Goal: Task Accomplishment & Management: Use online tool/utility

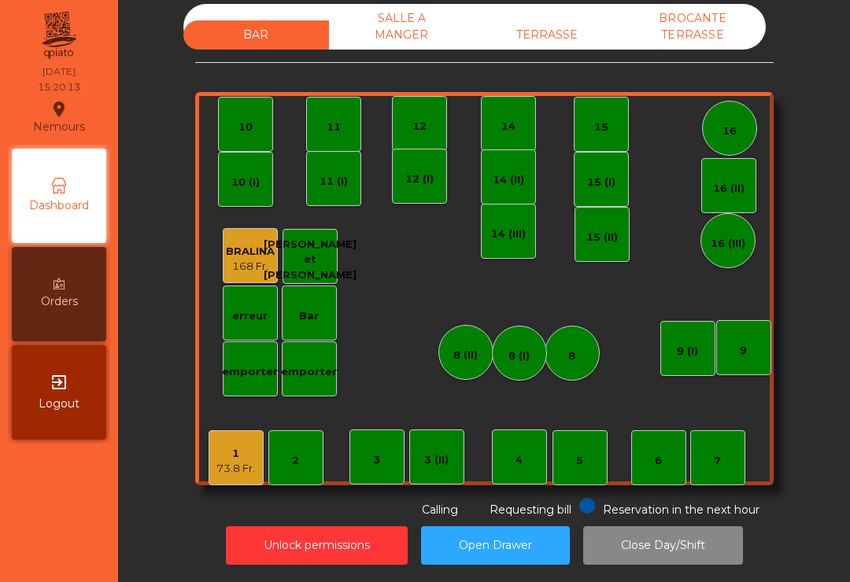
scroll to position [13, 0]
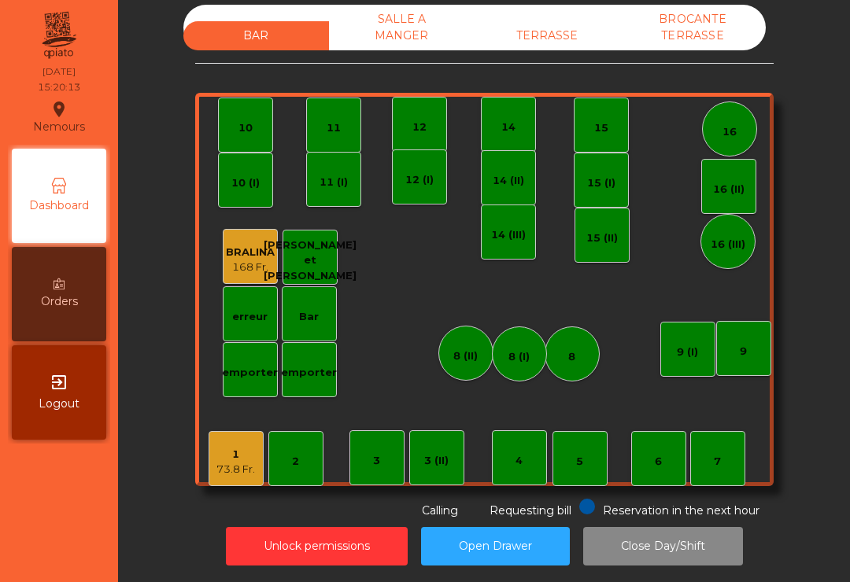
click at [551, 49] on div "TERRASSE" at bounding box center [548, 35] width 146 height 29
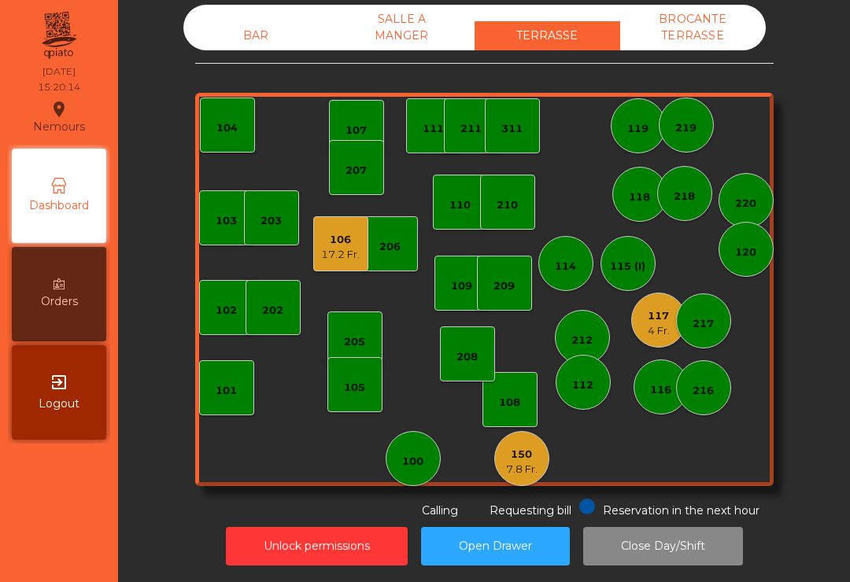
click at [569, 276] on div "114" at bounding box center [565, 263] width 55 height 55
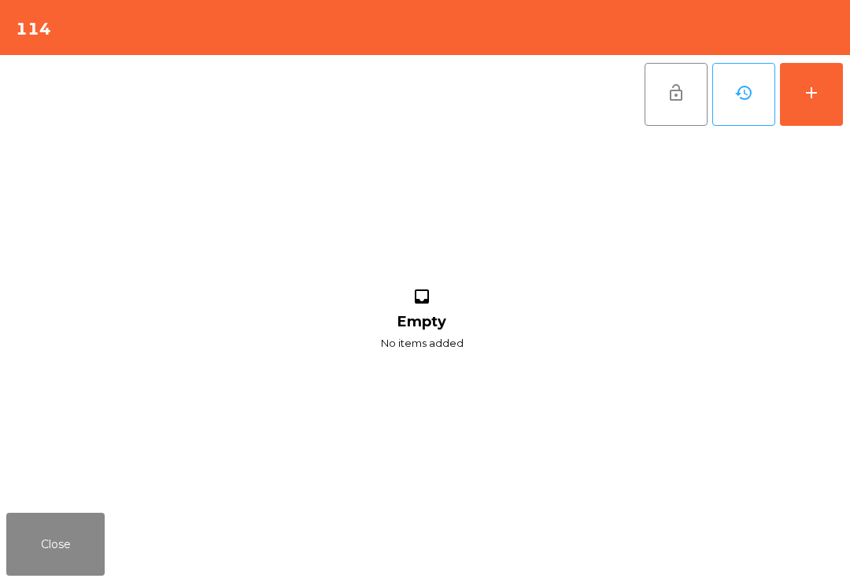
click at [58, 547] on button "Close" at bounding box center [55, 544] width 98 height 63
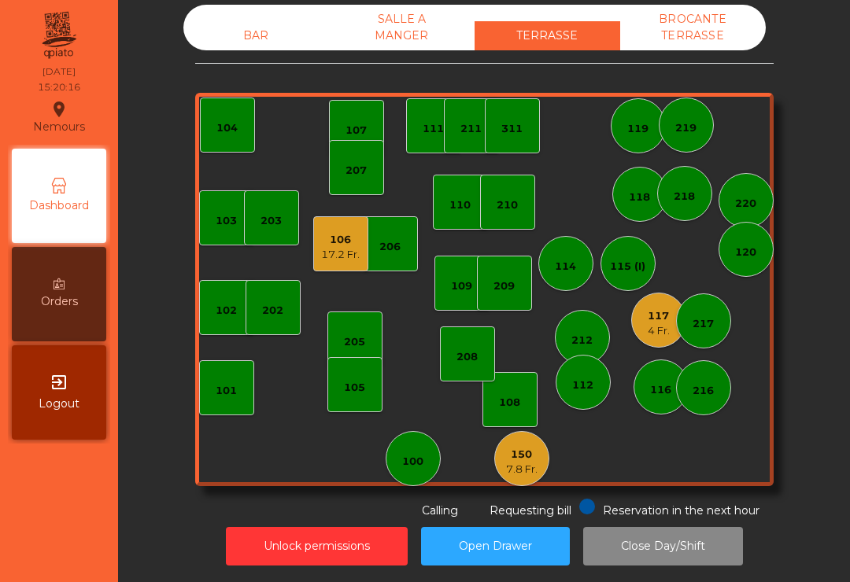
click at [637, 274] on div "115 (I)" at bounding box center [627, 267] width 35 height 16
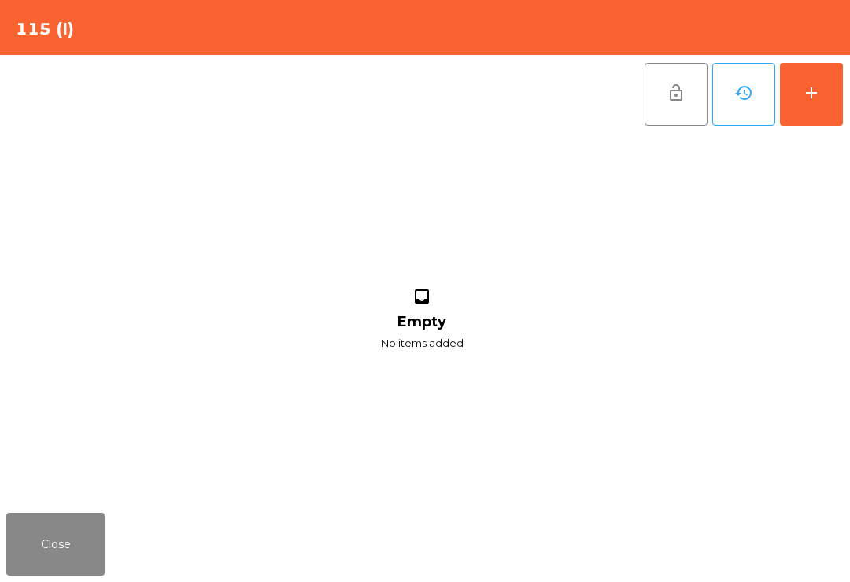
click at [811, 105] on button "add" at bounding box center [811, 94] width 63 height 63
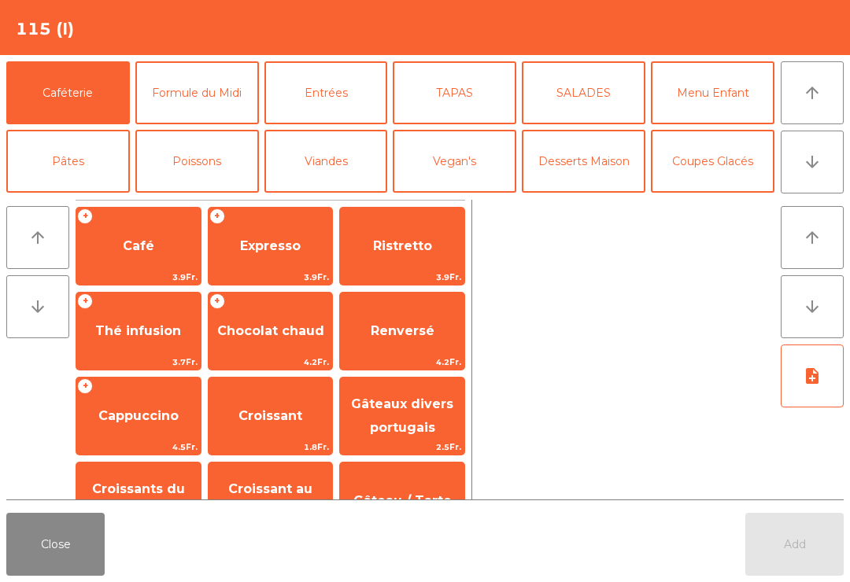
click at [836, 159] on button "arrow_downward" at bounding box center [812, 162] width 63 height 63
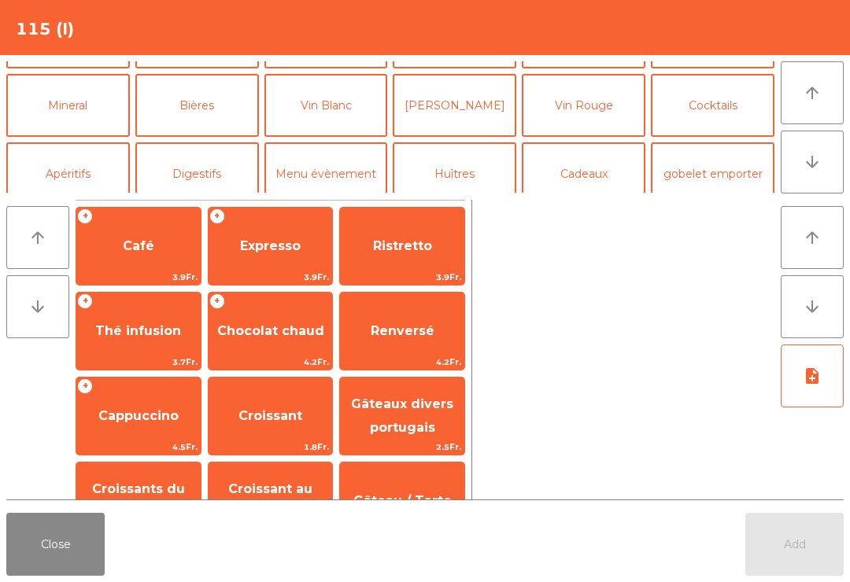
scroll to position [137, 0]
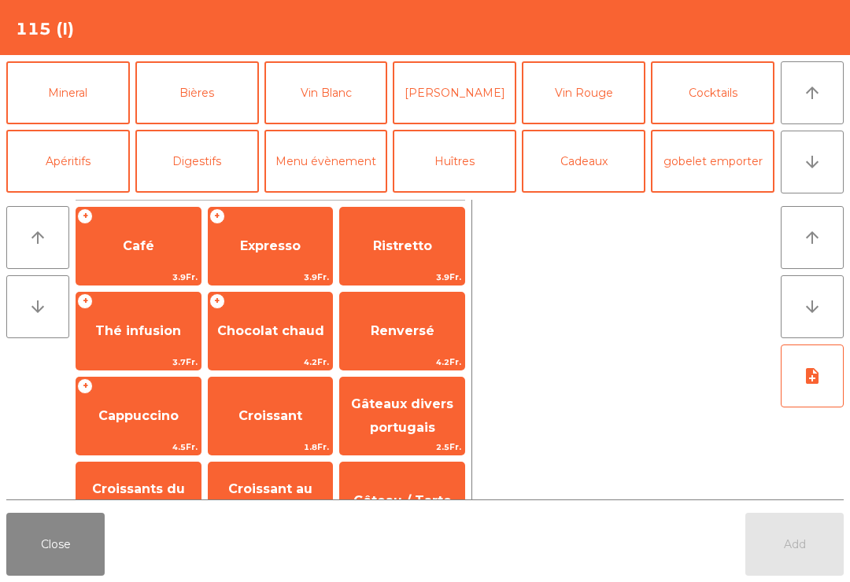
click at [46, 98] on button "Mineral" at bounding box center [68, 92] width 124 height 63
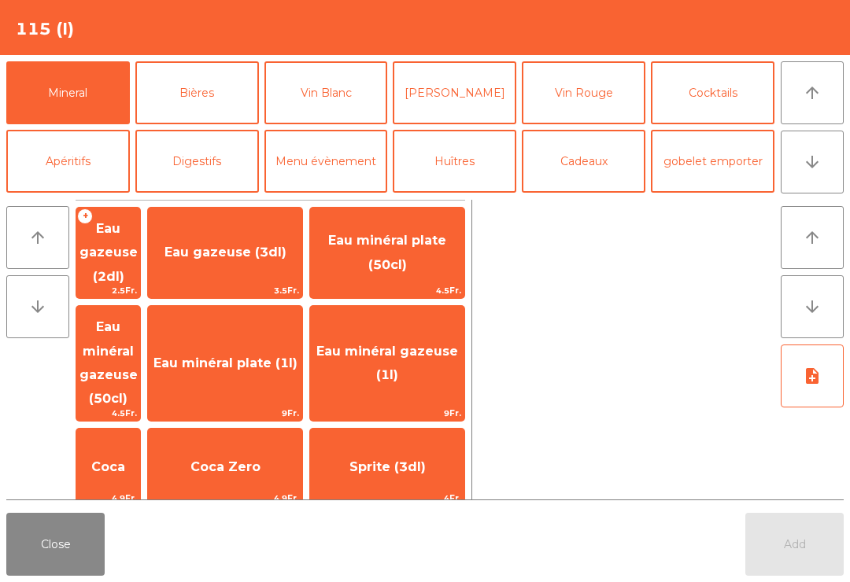
click at [119, 446] on span "Coca" at bounding box center [108, 467] width 64 height 42
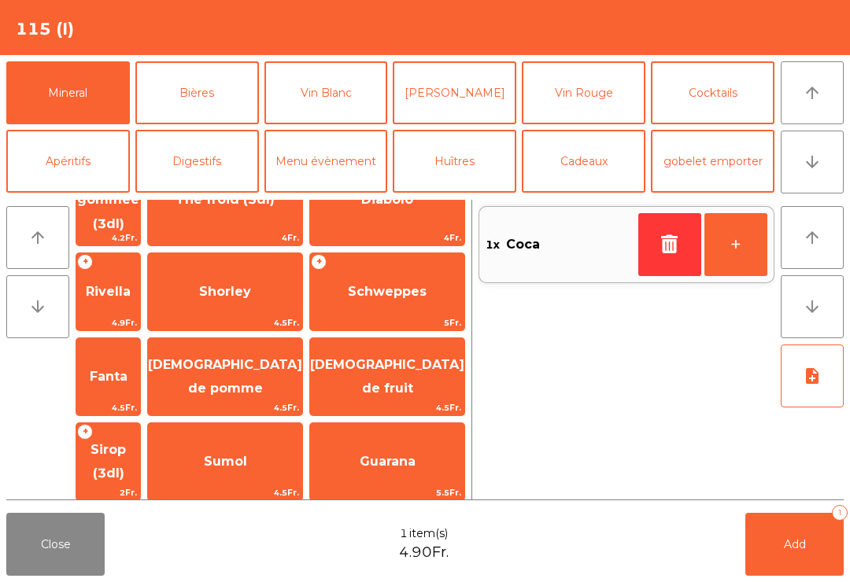
scroll to position [361, 0]
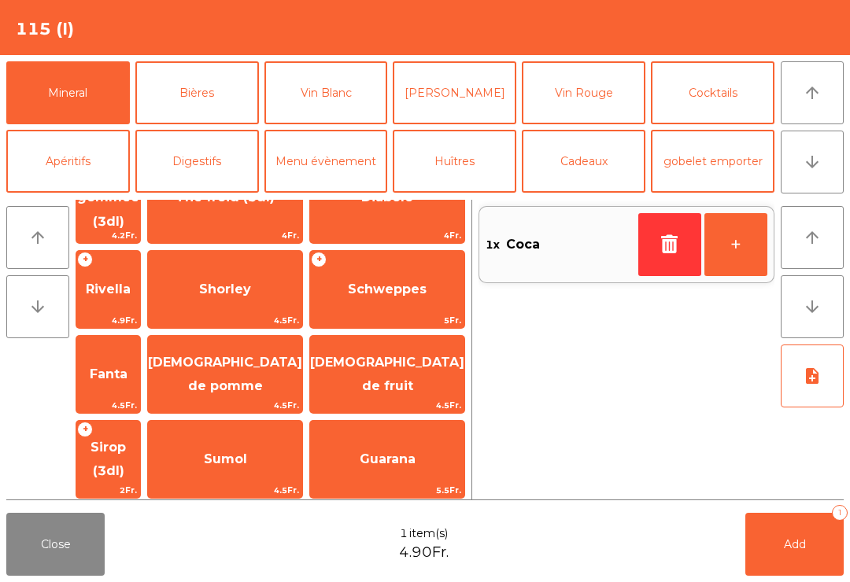
click at [103, 353] on span "Fanta" at bounding box center [108, 374] width 64 height 42
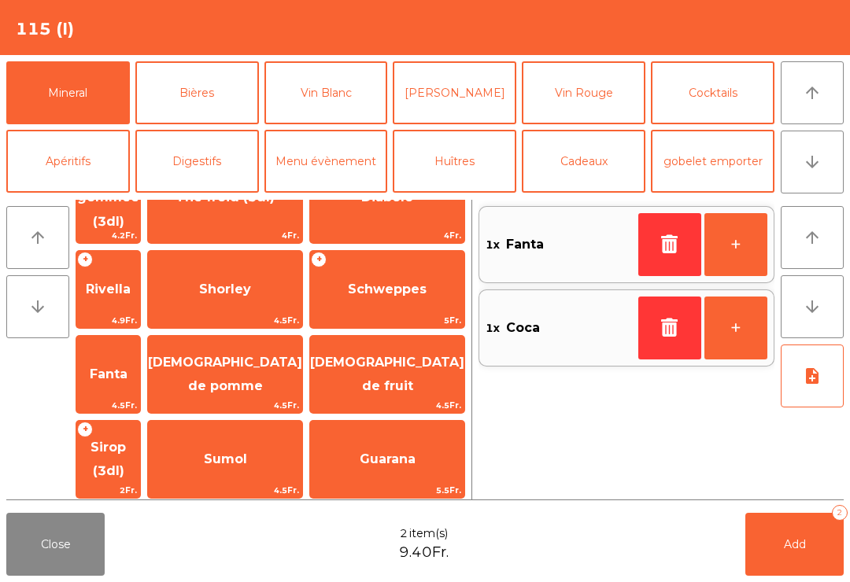
click at [800, 550] on span "Add" at bounding box center [795, 544] width 22 height 14
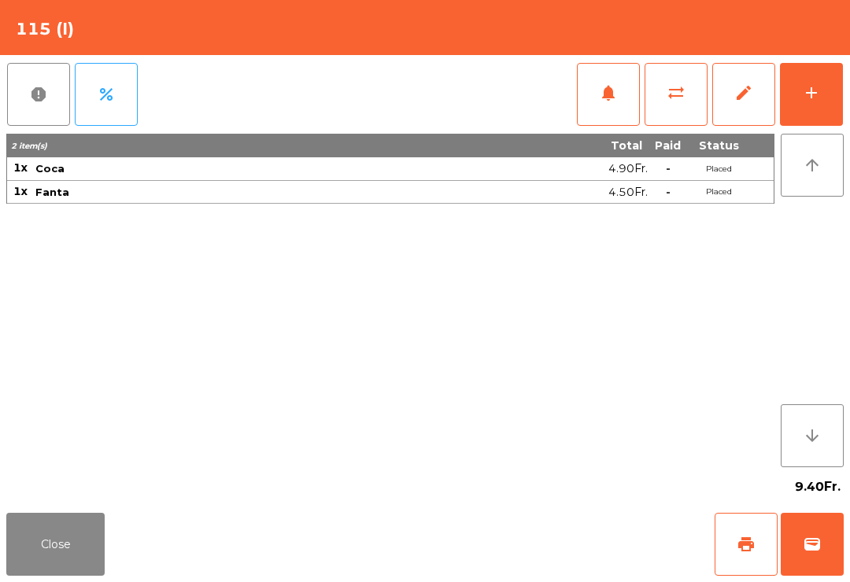
click at [60, 567] on button "Close" at bounding box center [55, 544] width 98 height 63
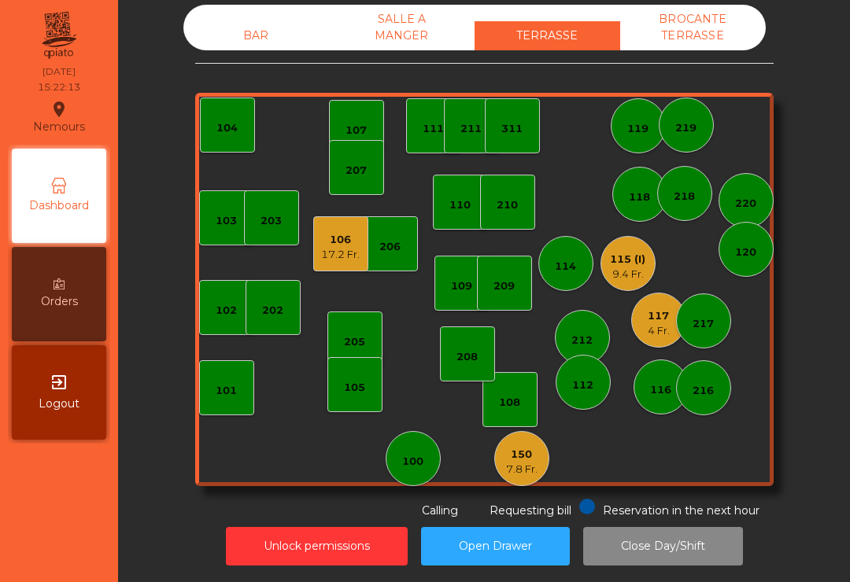
click at [515, 135] on div "311" at bounding box center [511, 129] width 21 height 16
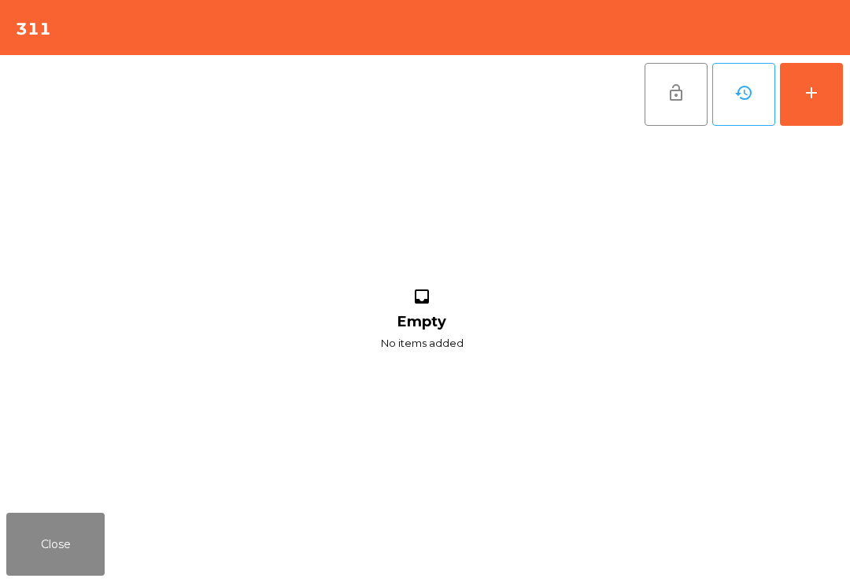
click at [819, 95] on div "add" at bounding box center [811, 92] width 19 height 19
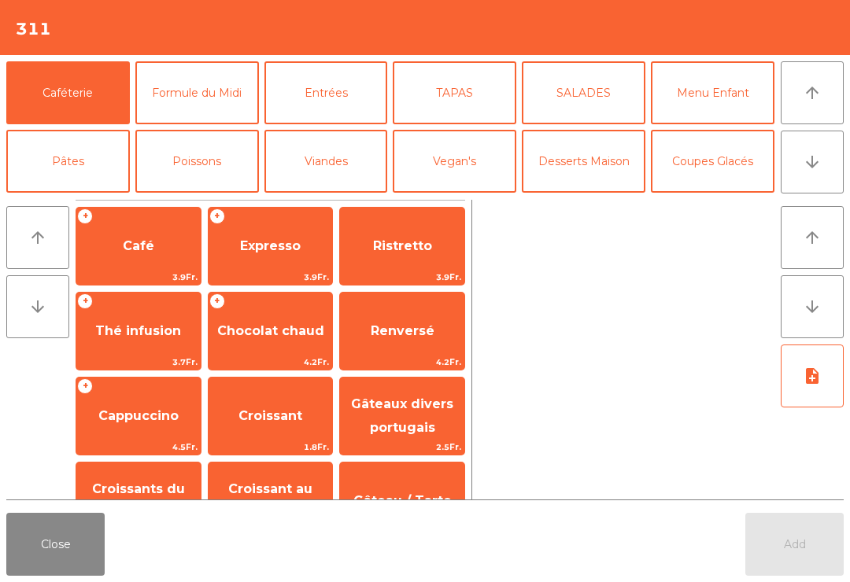
click at [801, 146] on button "arrow_downward" at bounding box center [812, 162] width 63 height 63
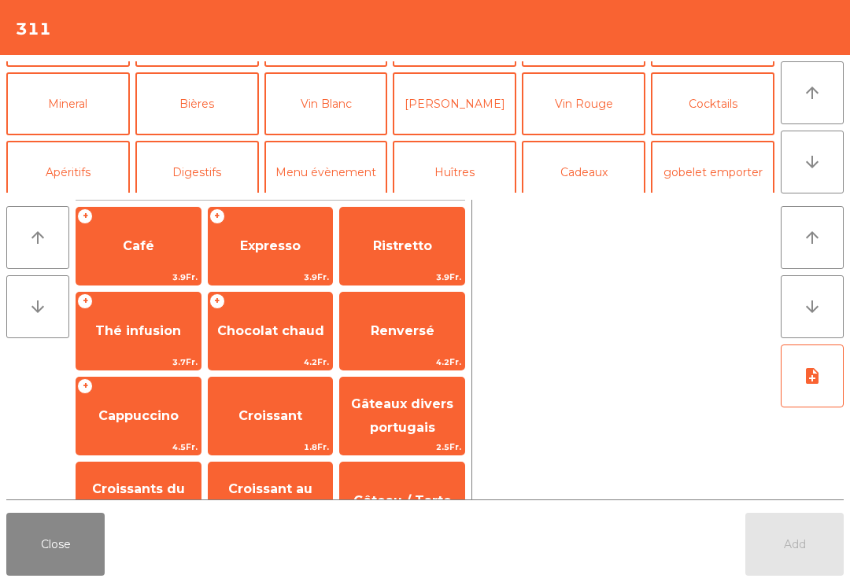
scroll to position [137, 0]
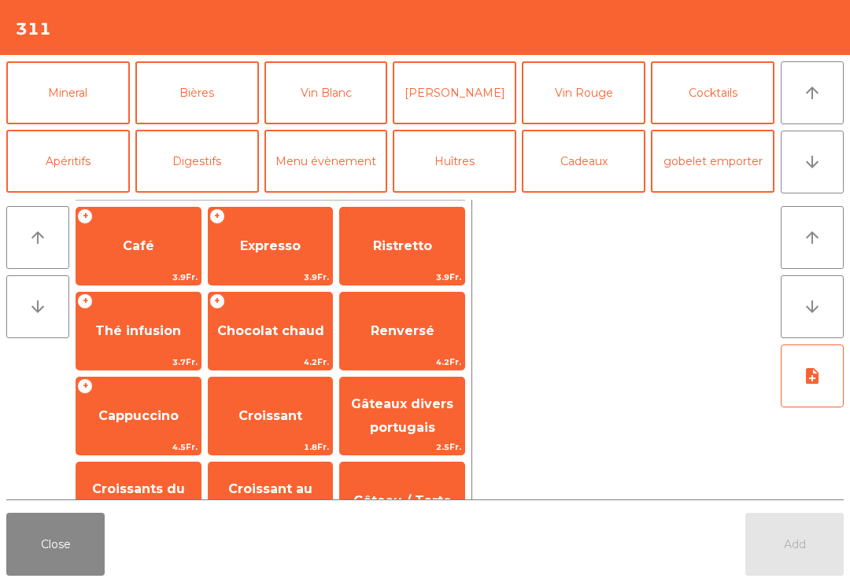
click at [76, 105] on button "Mineral" at bounding box center [68, 92] width 124 height 63
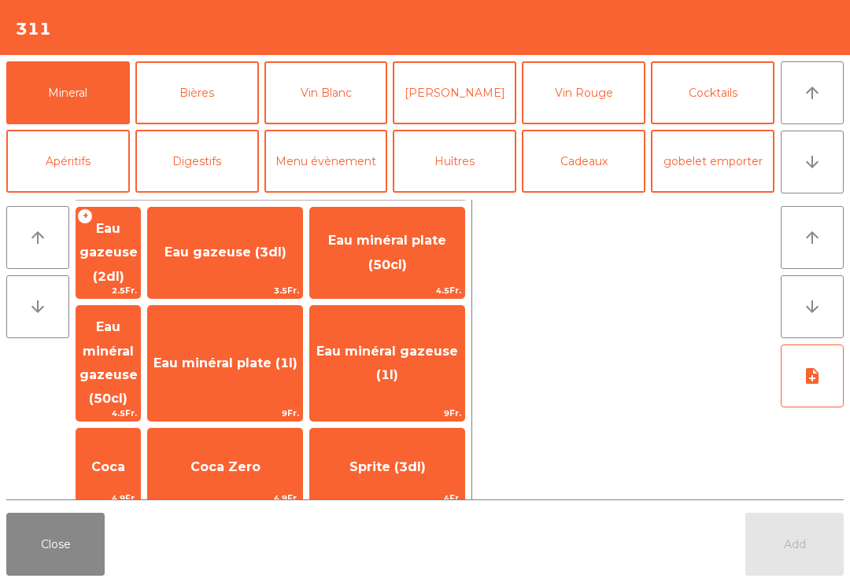
click at [140, 446] on span "Coca" at bounding box center [108, 467] width 64 height 42
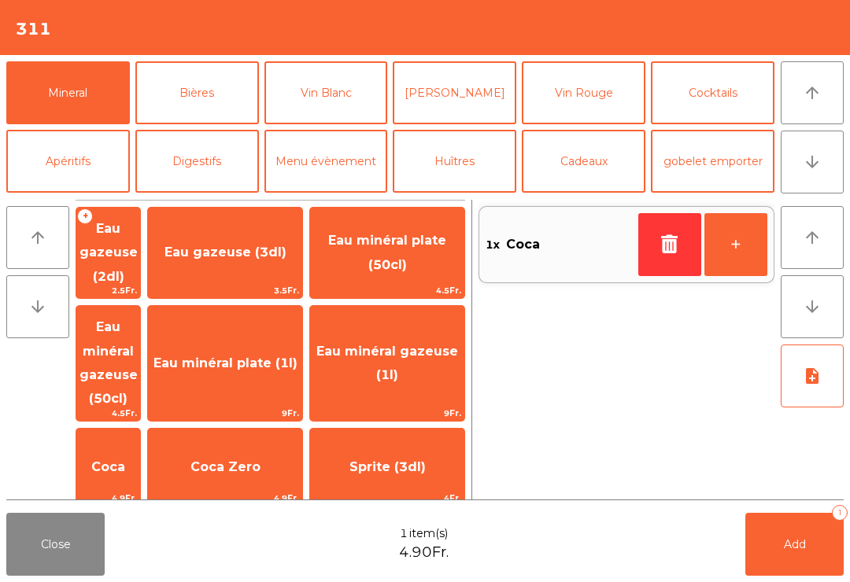
click at [744, 255] on button "+" at bounding box center [735, 244] width 63 height 63
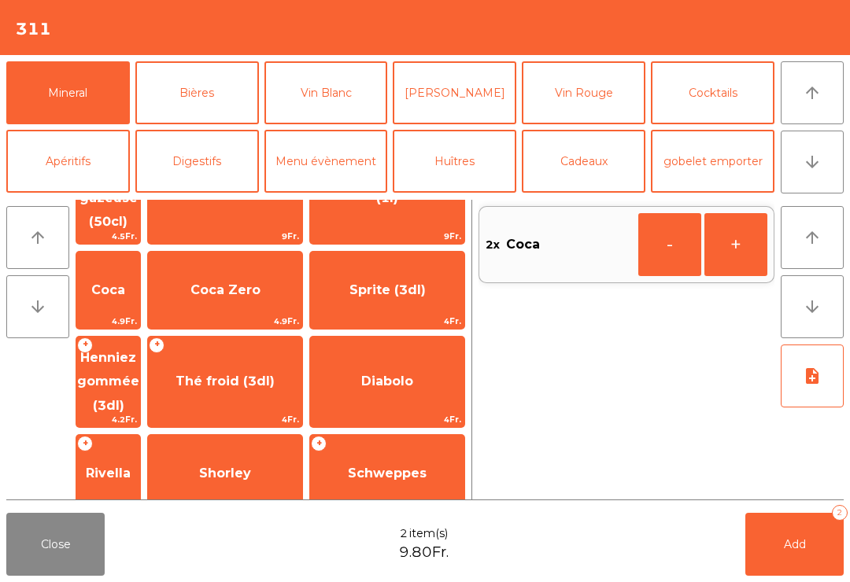
scroll to position [179, 0]
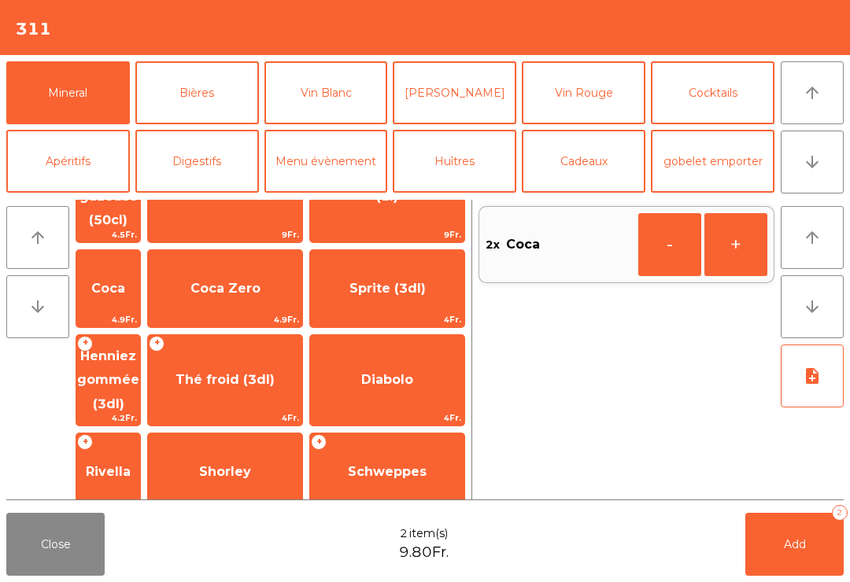
click at [131, 464] on span "Rivella" at bounding box center [108, 471] width 45 height 15
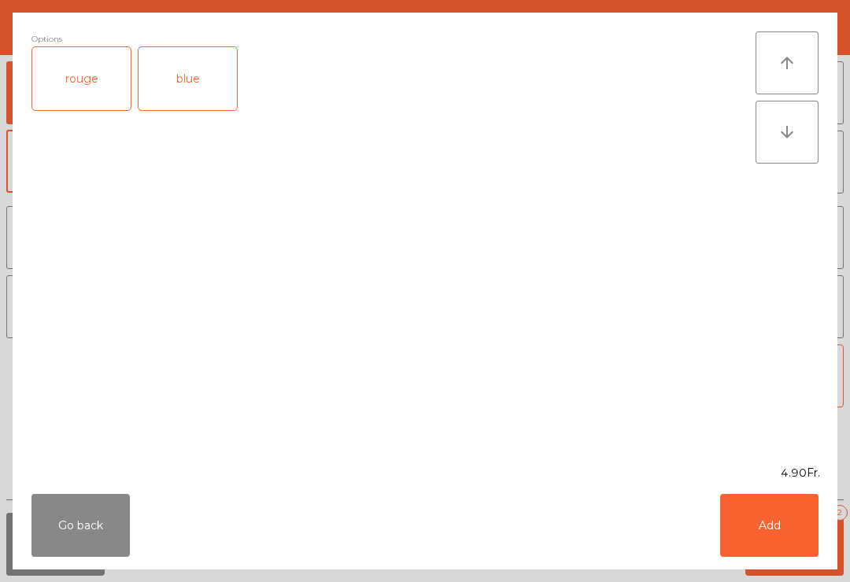
click at [90, 70] on div "rouge" at bounding box center [81, 78] width 98 height 63
click at [778, 543] on button "Add" at bounding box center [769, 525] width 98 height 63
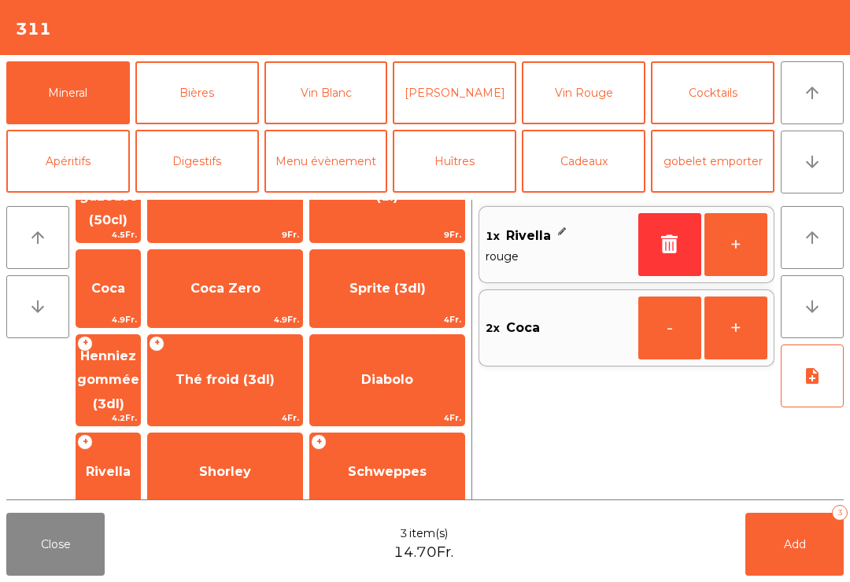
click at [792, 543] on span "Add" at bounding box center [795, 544] width 22 height 14
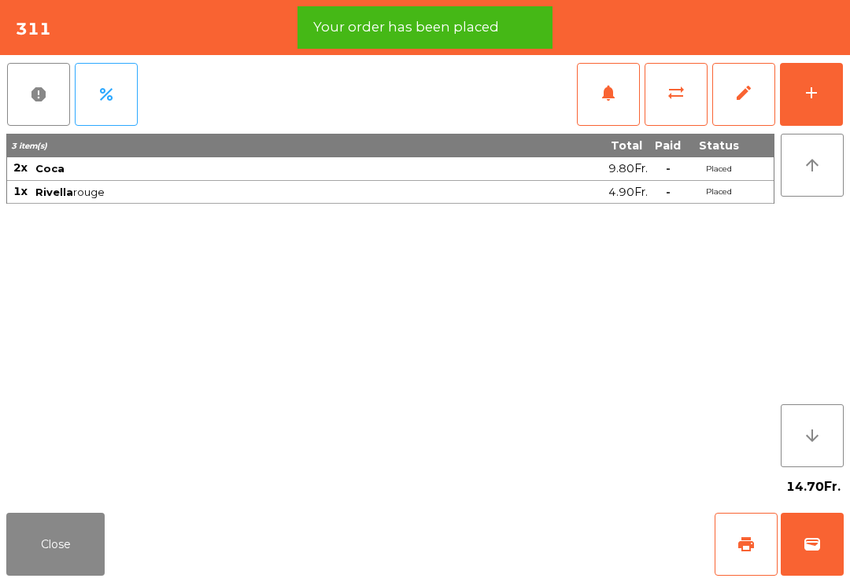
click at [756, 545] on button "print" at bounding box center [746, 544] width 63 height 63
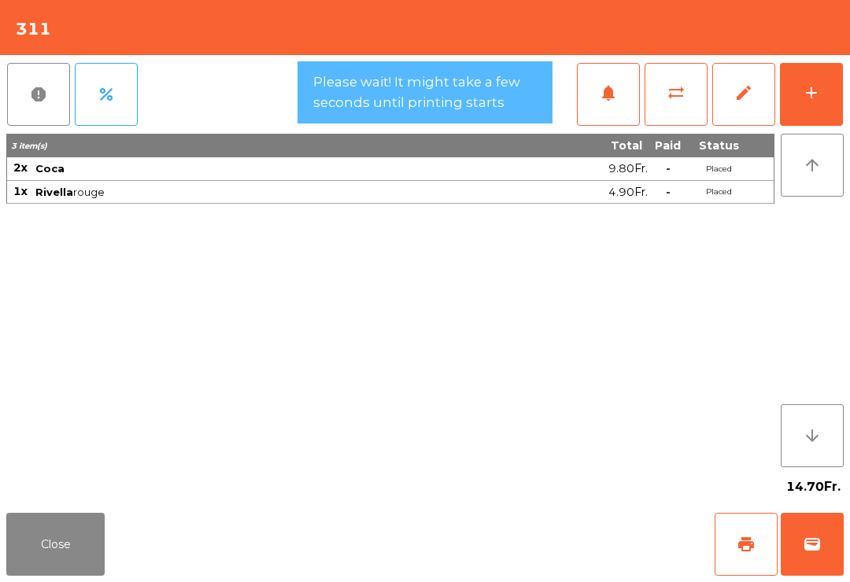
click at [102, 567] on button "Close" at bounding box center [55, 544] width 98 height 63
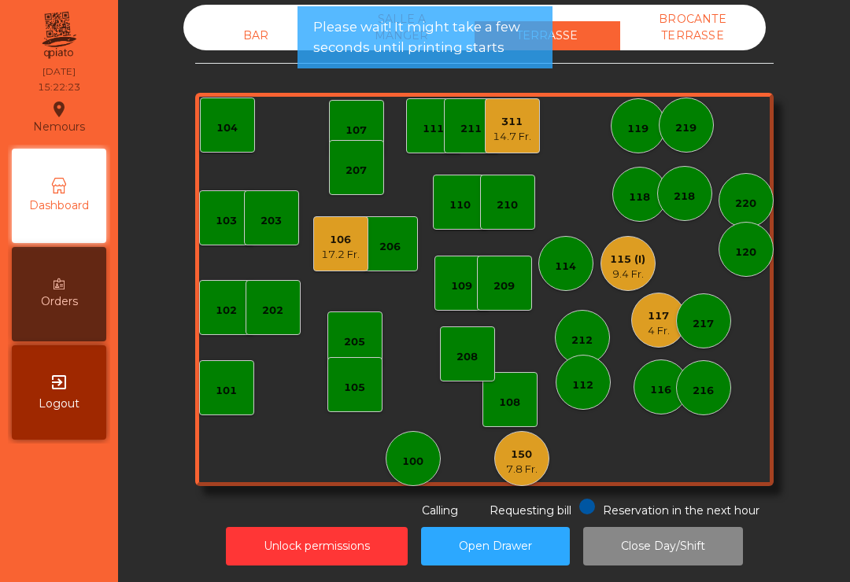
click at [334, 248] on div "17.2 Fr." at bounding box center [340, 255] width 39 height 16
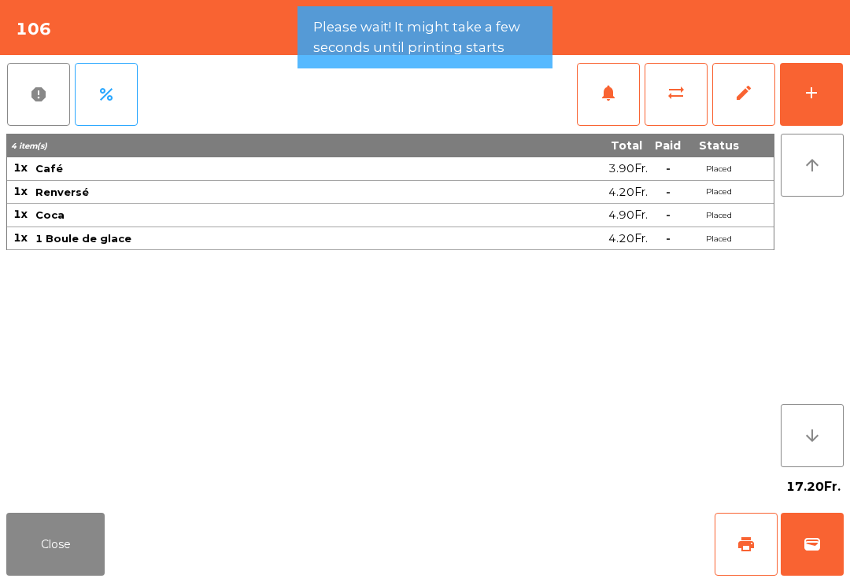
click at [734, 548] on button "print" at bounding box center [746, 544] width 63 height 63
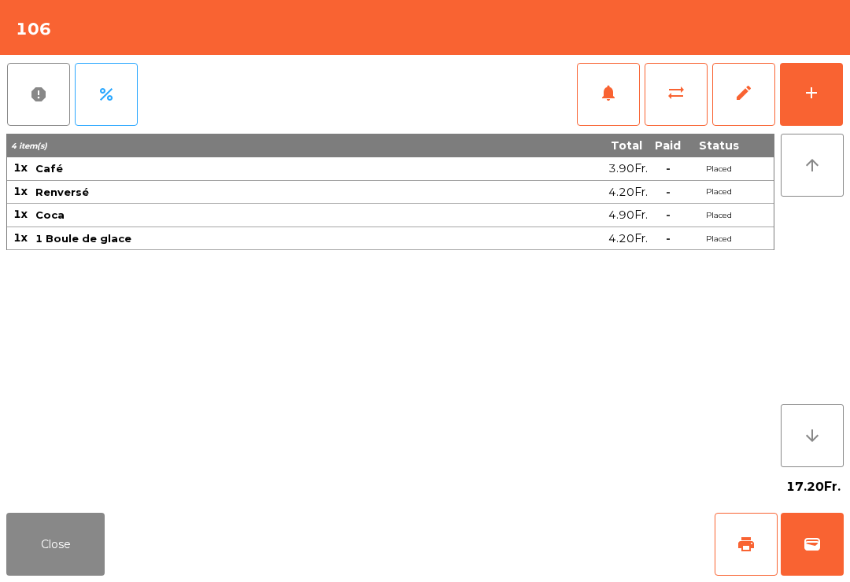
click at [104, 548] on button "Close" at bounding box center [55, 544] width 98 height 63
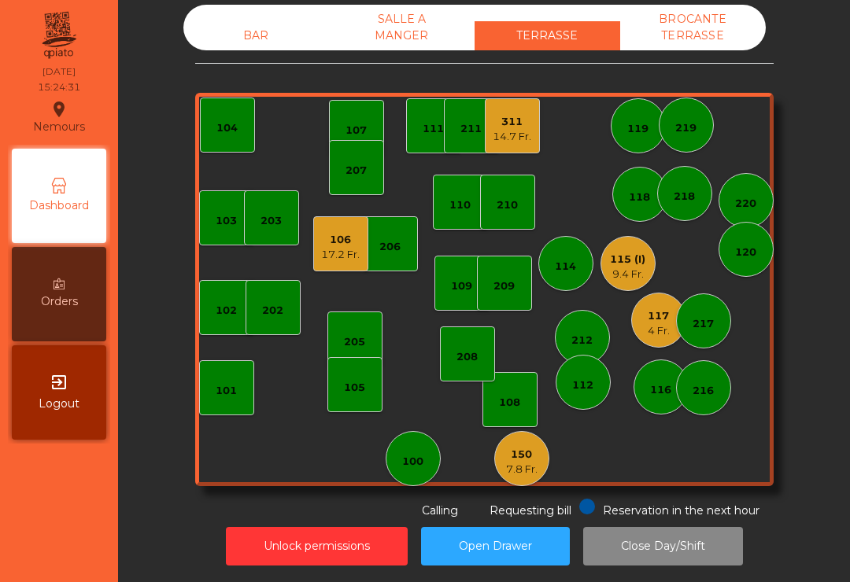
click at [536, 460] on div "150" at bounding box center [521, 455] width 31 height 16
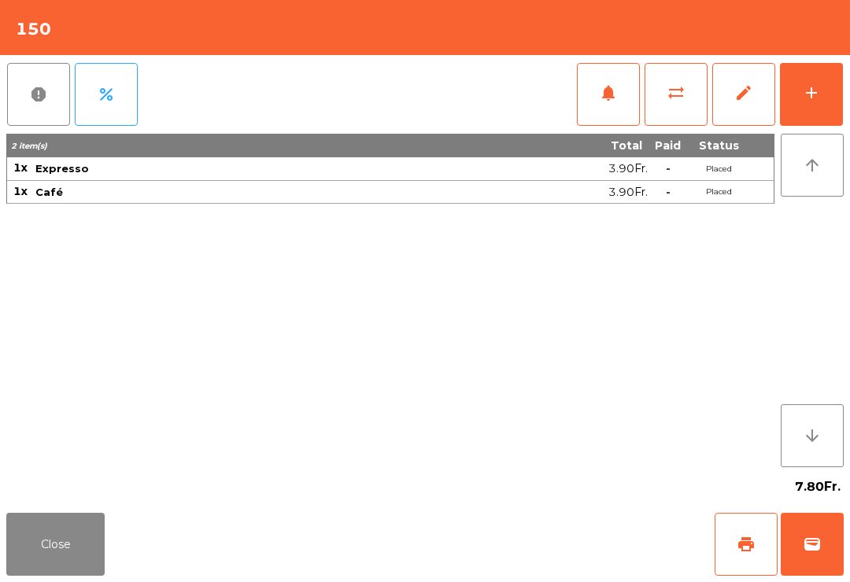
click at [744, 556] on button "print" at bounding box center [746, 544] width 63 height 63
click at [83, 531] on button "Close" at bounding box center [55, 544] width 98 height 63
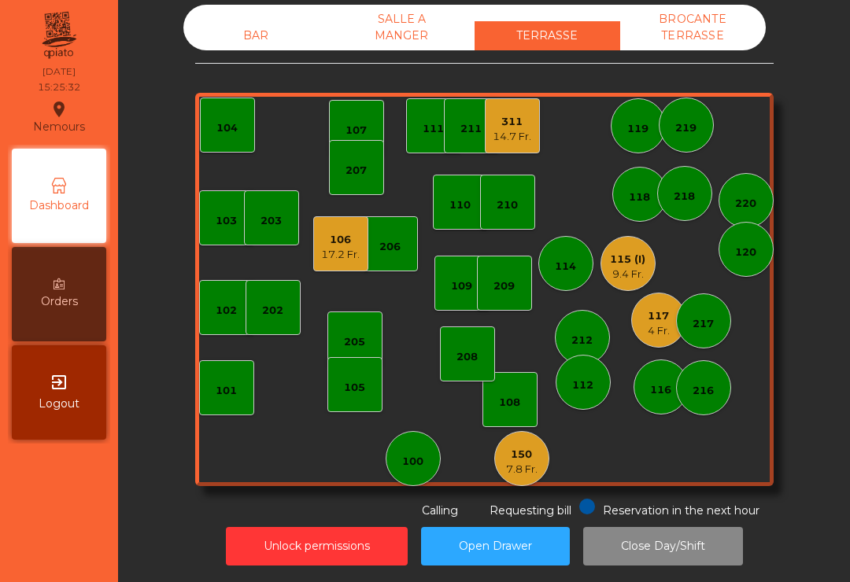
click at [633, 285] on div "115 (I) 9.4 Fr." at bounding box center [627, 263] width 55 height 55
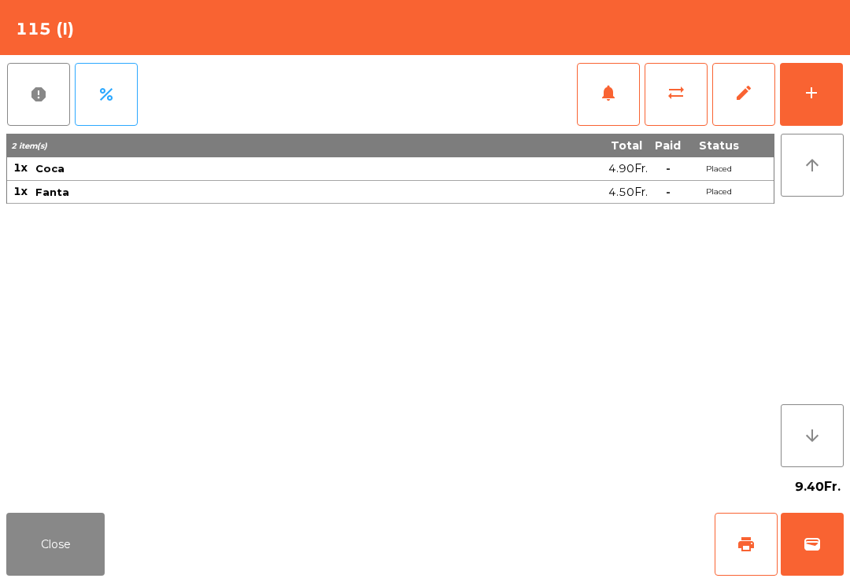
click at [811, 94] on div "add" at bounding box center [811, 92] width 19 height 19
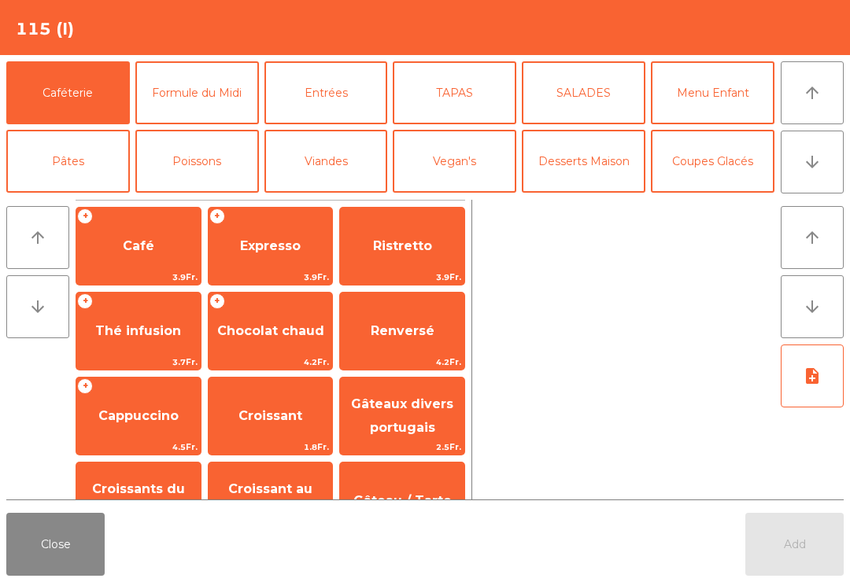
click at [314, 172] on button "Viandes" at bounding box center [326, 161] width 124 height 63
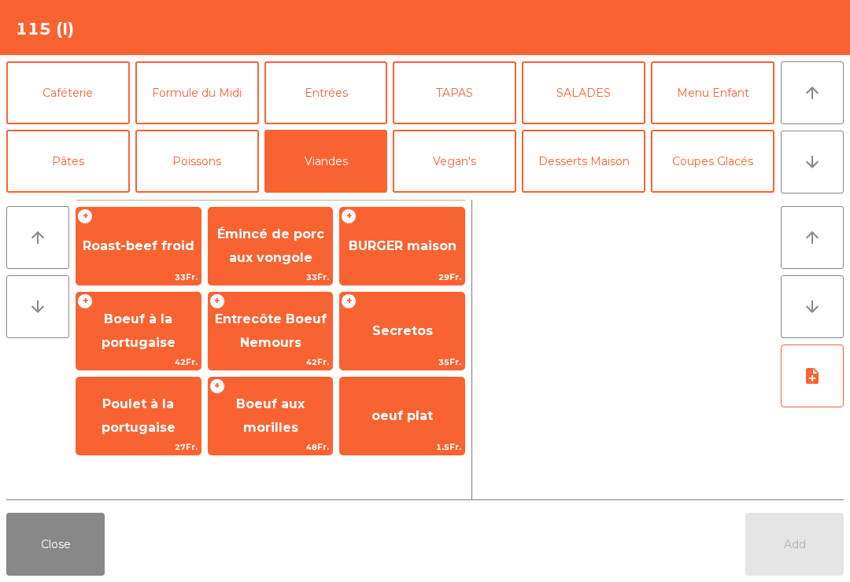
click at [400, 264] on span "BURGER maison" at bounding box center [402, 246] width 124 height 42
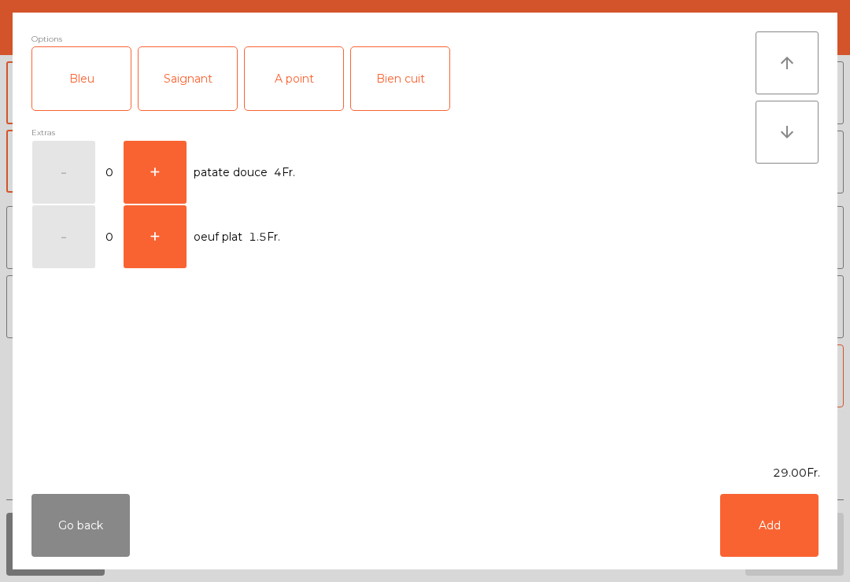
click at [759, 535] on button "Add" at bounding box center [769, 525] width 98 height 63
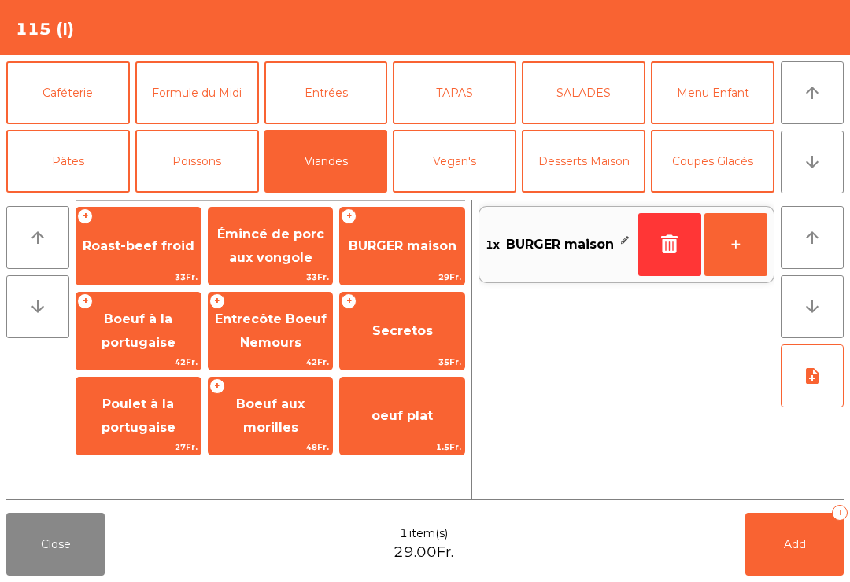
click at [726, 247] on button "+" at bounding box center [735, 244] width 63 height 63
click at [781, 551] on button "Add 2" at bounding box center [794, 544] width 98 height 63
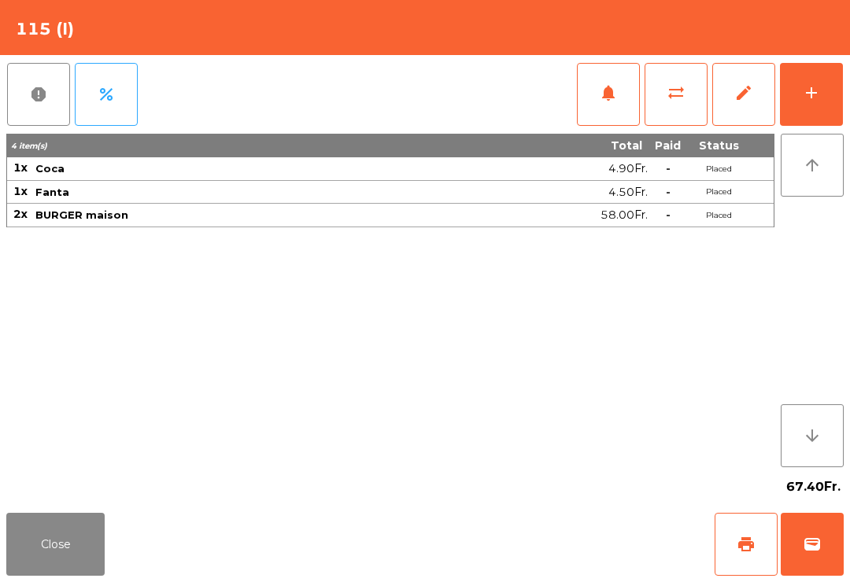
click at [33, 525] on button "Close" at bounding box center [55, 544] width 98 height 63
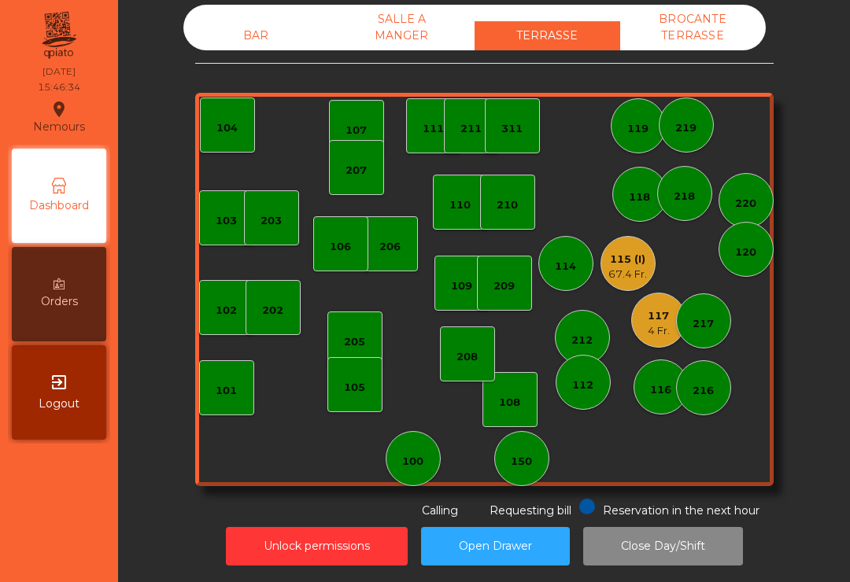
click at [342, 251] on div "106" at bounding box center [340, 247] width 21 height 16
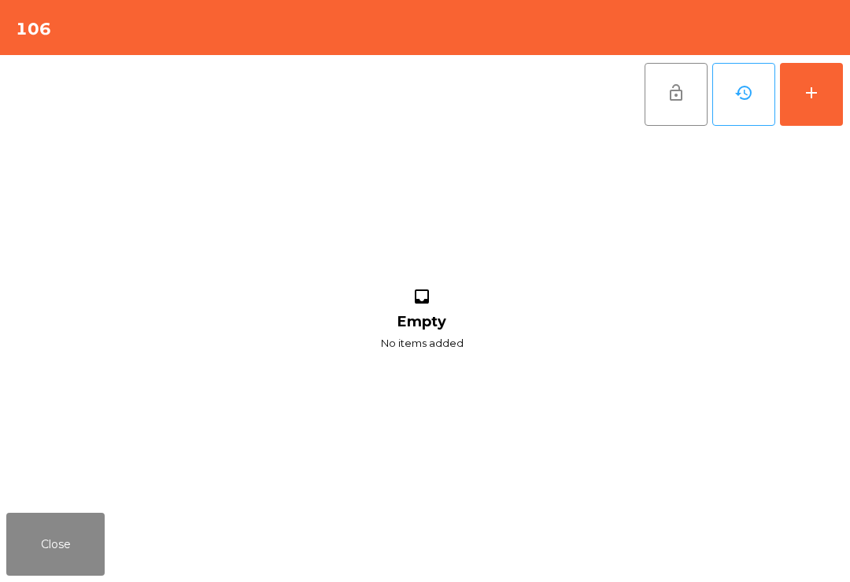
click at [807, 115] on button "add" at bounding box center [811, 94] width 63 height 63
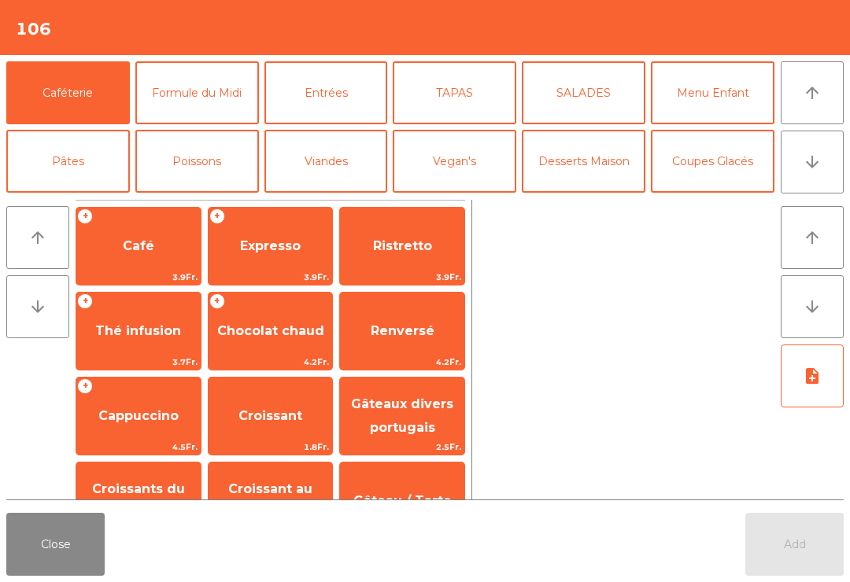
click at [152, 349] on span "Thé infusion" at bounding box center [138, 331] width 124 height 42
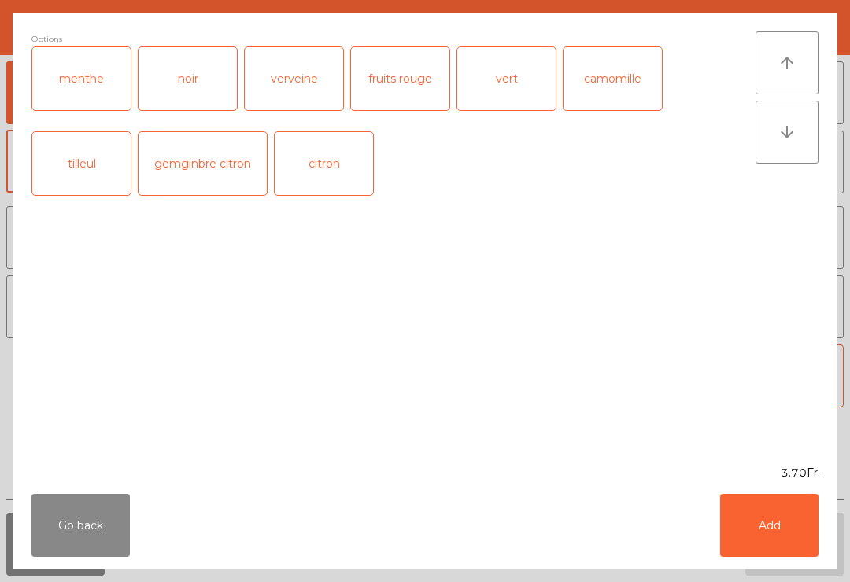
click at [100, 90] on div "menthe" at bounding box center [81, 78] width 98 height 63
click at [781, 531] on button "Add" at bounding box center [769, 525] width 98 height 63
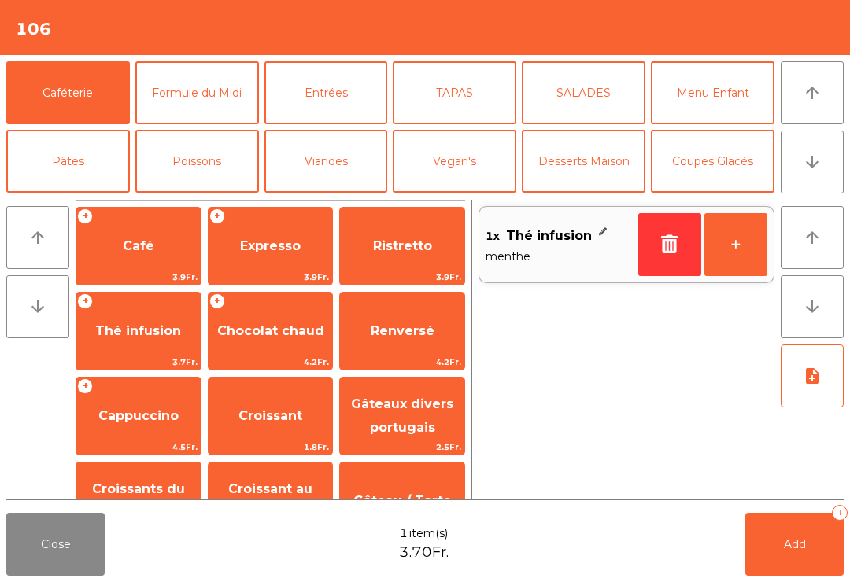
click at [162, 341] on span "Thé infusion" at bounding box center [138, 331] width 124 height 42
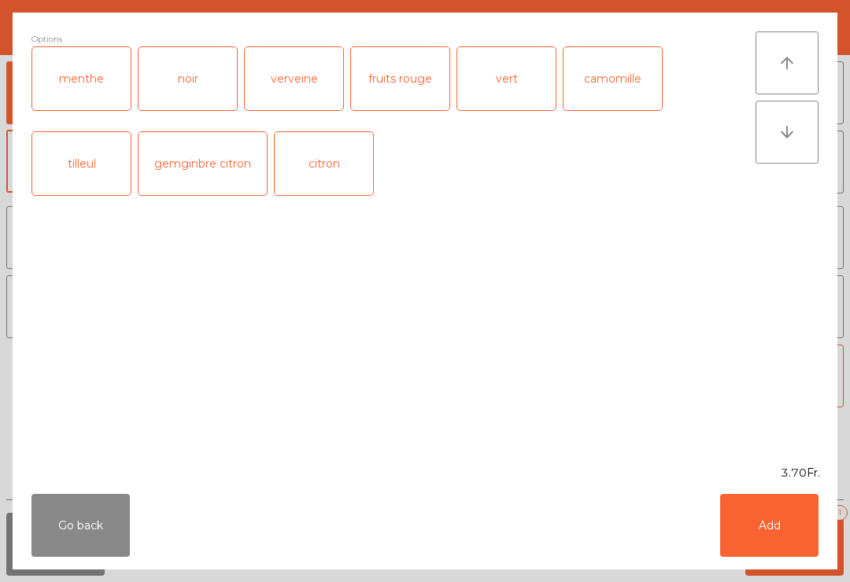
click at [200, 90] on div "noir" at bounding box center [187, 78] width 98 height 63
click at [776, 528] on button "Add" at bounding box center [769, 525] width 98 height 63
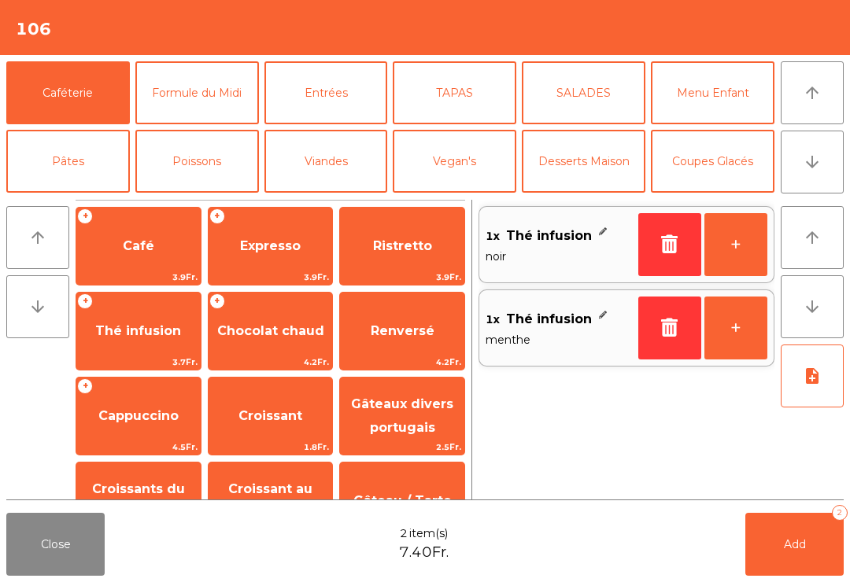
click at [721, 176] on button "Coupes Glacés" at bounding box center [713, 161] width 124 height 63
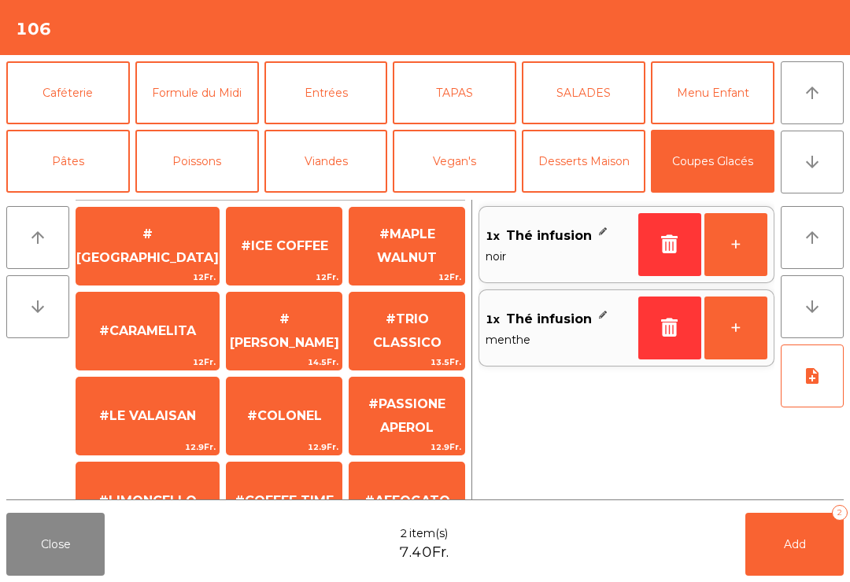
scroll to position [312, 0]
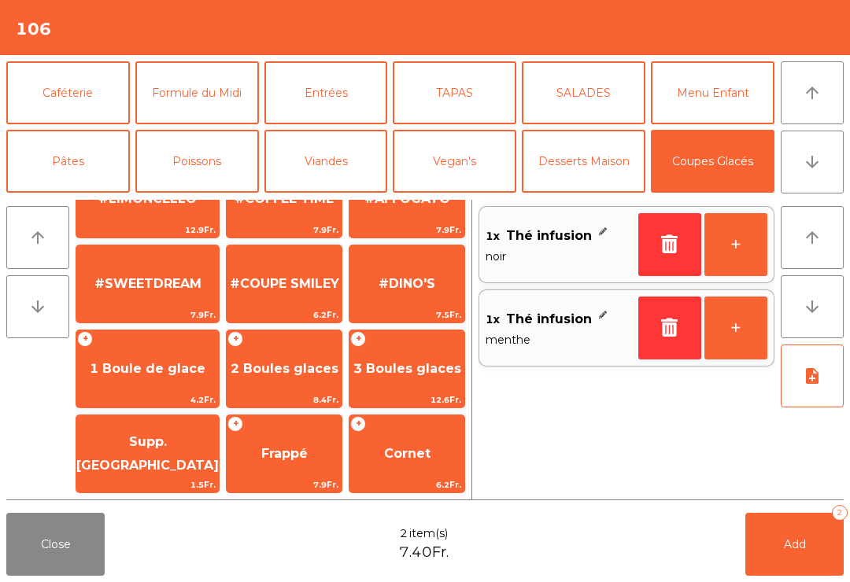
click at [155, 370] on span "1 Boule de glace" at bounding box center [148, 368] width 116 height 15
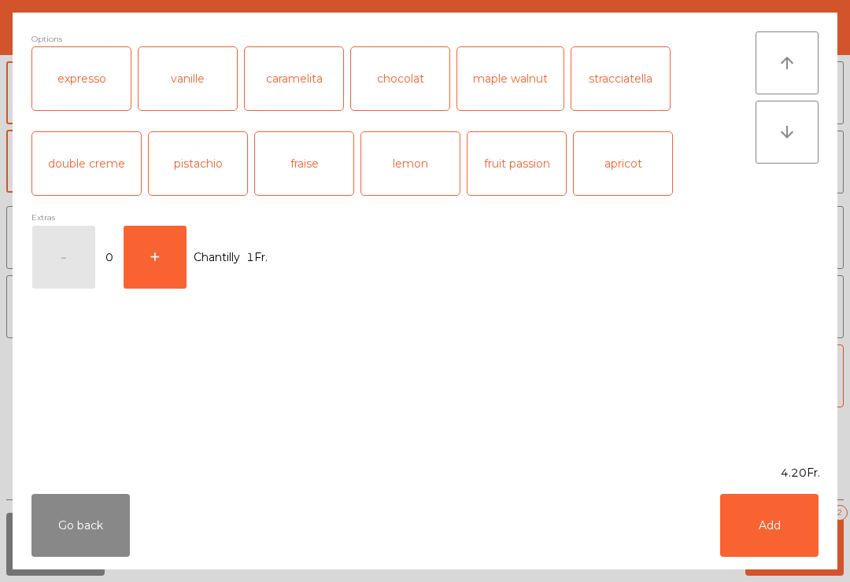
scroll to position [302, 0]
click at [388, 87] on div "chocolat" at bounding box center [400, 78] width 98 height 63
click at [766, 541] on button "Add" at bounding box center [769, 525] width 98 height 63
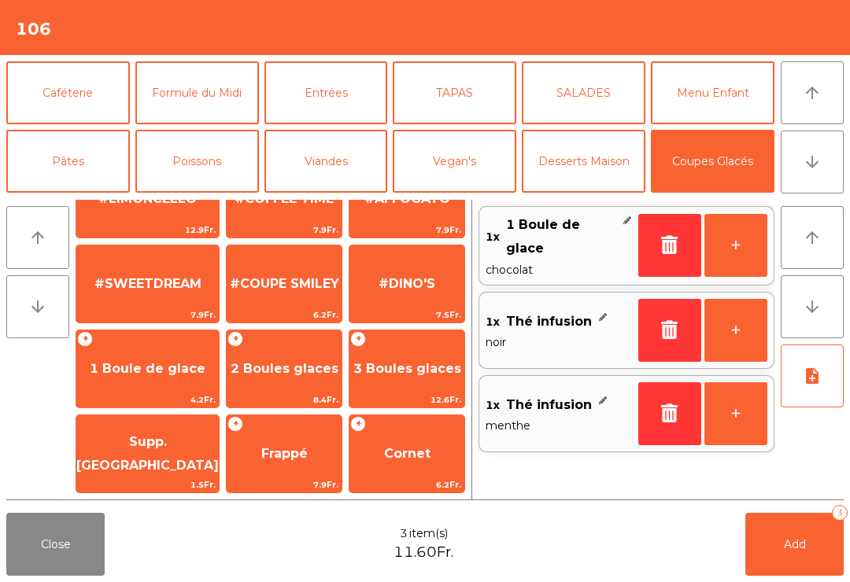
click at [571, 159] on button "Desserts Maison" at bounding box center [584, 161] width 124 height 63
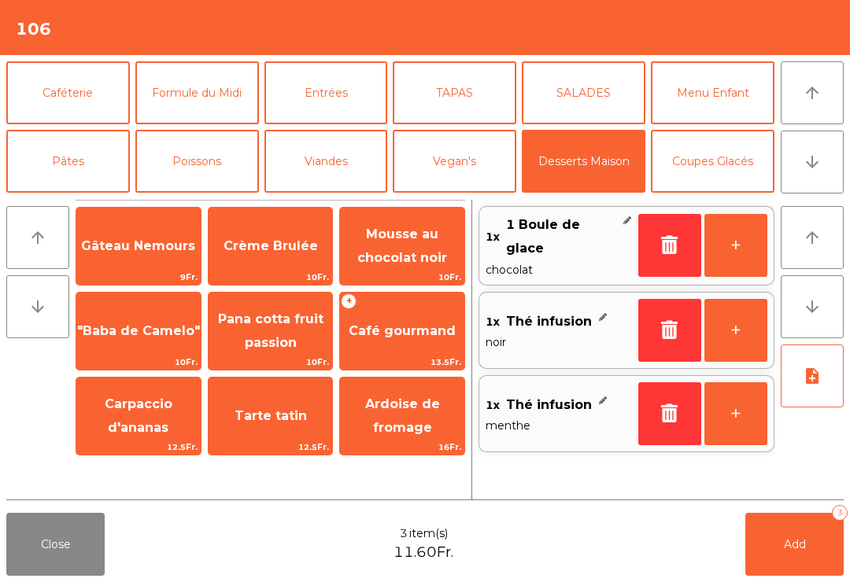
scroll to position [0, 0]
click at [415, 251] on span "Mousse au chocolat noir" at bounding box center [402, 246] width 90 height 39
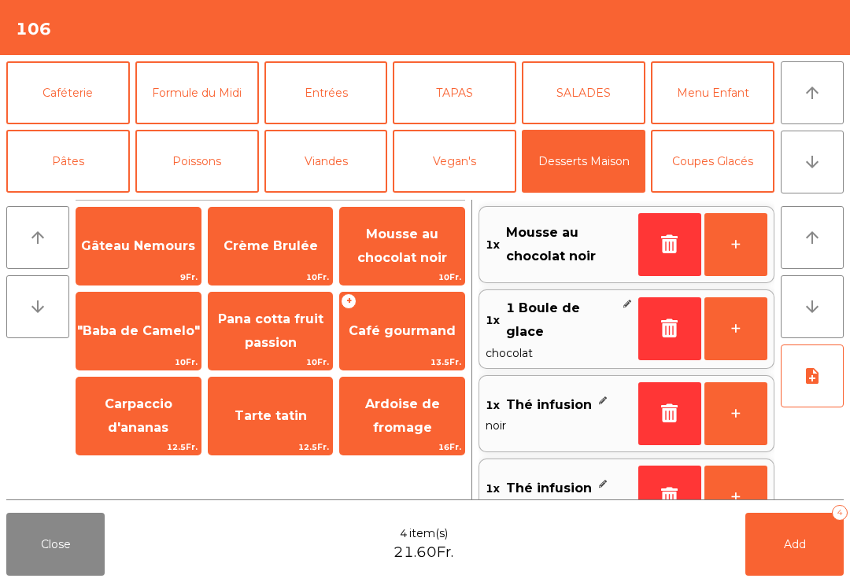
click at [800, 546] on span "Add" at bounding box center [795, 544] width 22 height 14
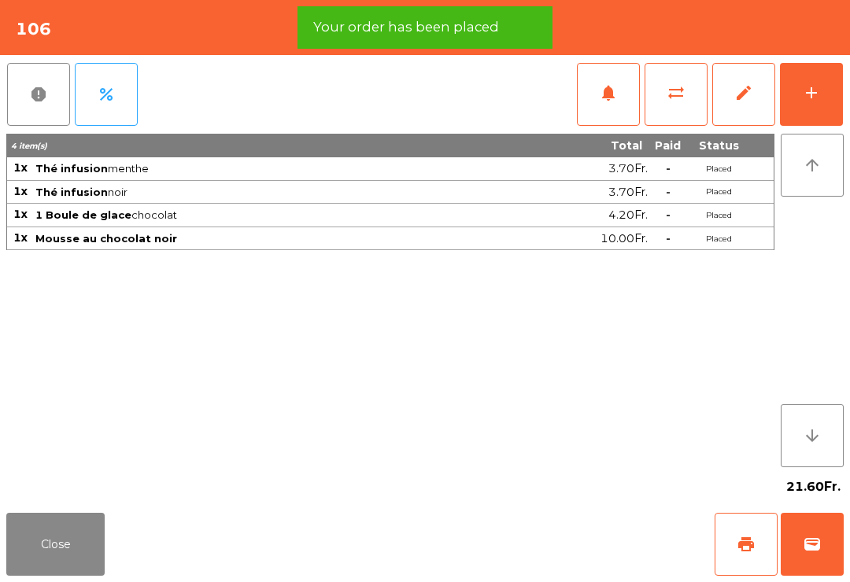
click at [758, 528] on button "print" at bounding box center [746, 544] width 63 height 63
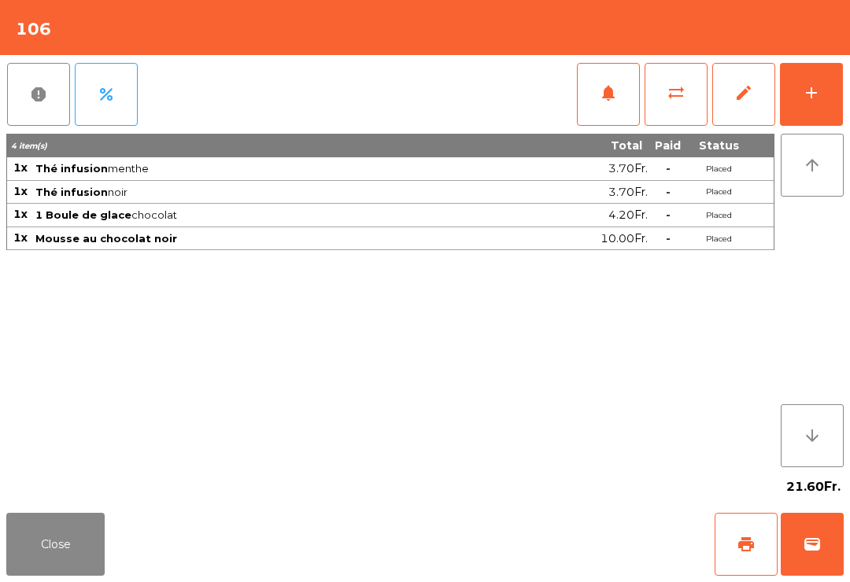
click at [54, 545] on button "Close" at bounding box center [55, 544] width 98 height 63
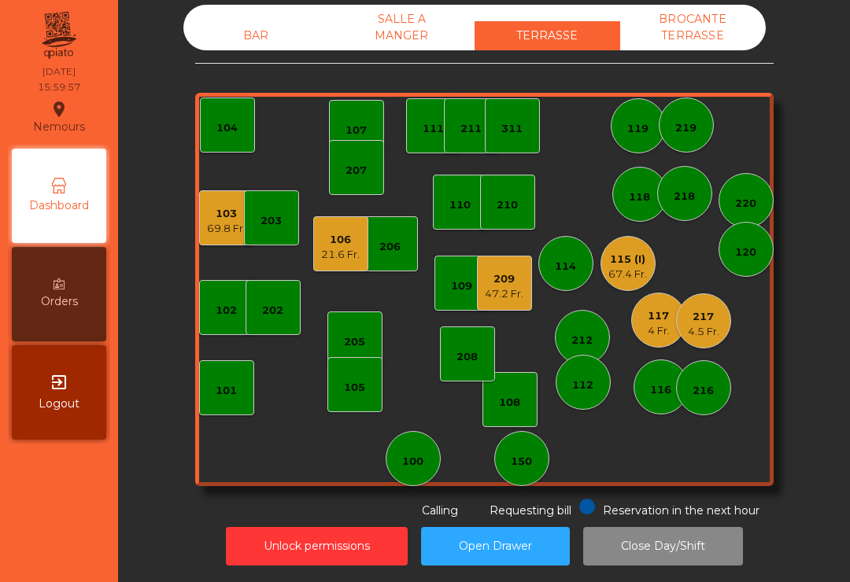
click at [626, 280] on div "67.4 Fr." at bounding box center [627, 275] width 39 height 16
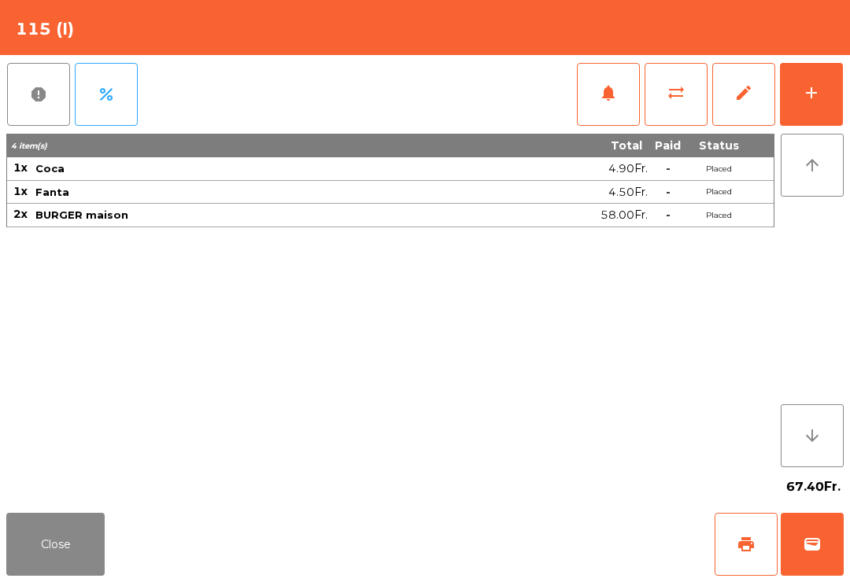
click at [808, 557] on button "wallet" at bounding box center [812, 544] width 63 height 63
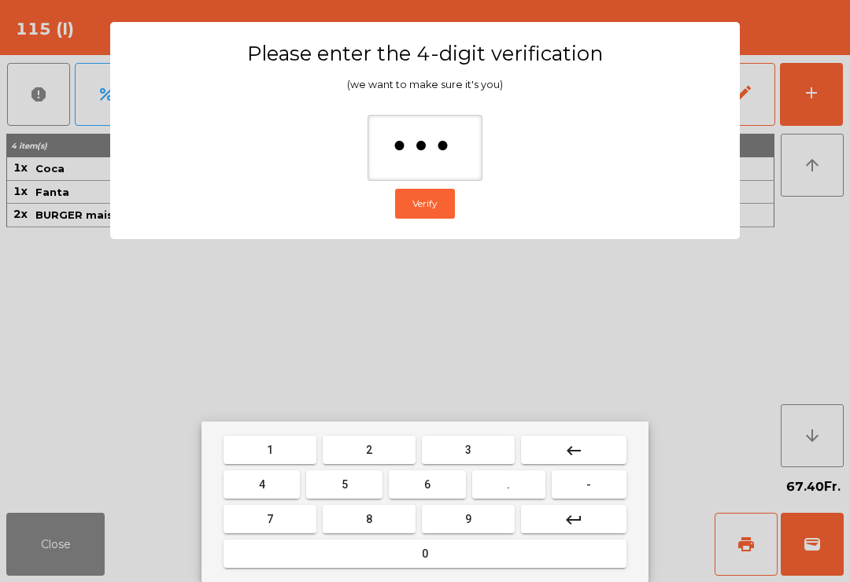
type input "**"
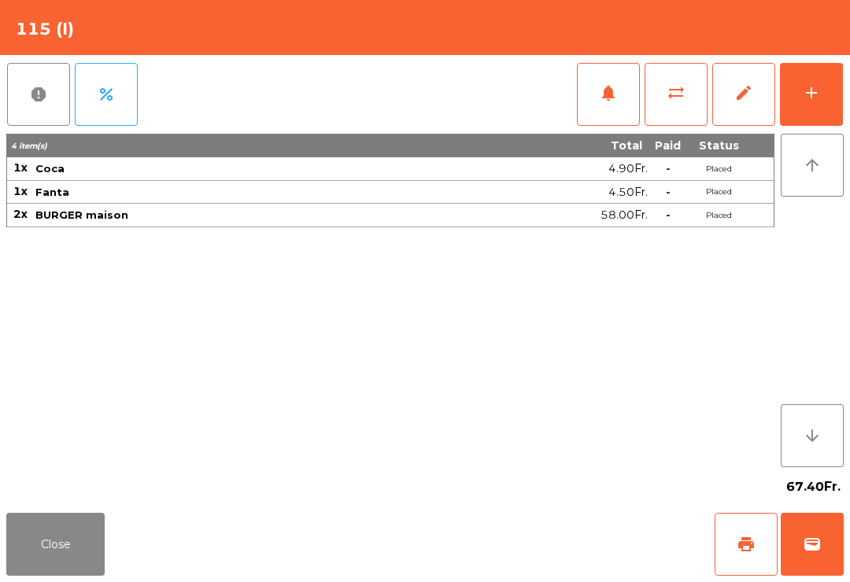
click at [510, 541] on div "Close print wallet" at bounding box center [425, 545] width 850 height 76
click at [509, 541] on div "Close print wallet" at bounding box center [425, 545] width 850 height 76
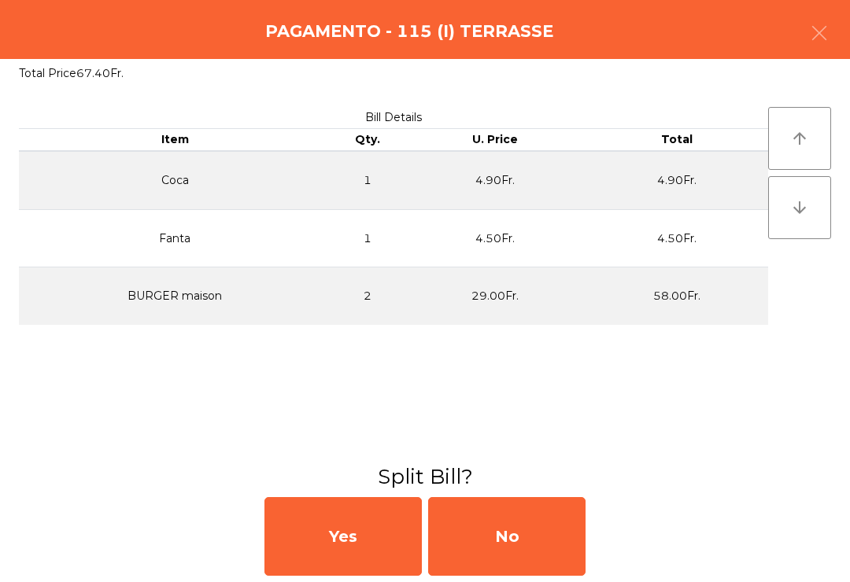
click at [526, 561] on div "No" at bounding box center [506, 536] width 157 height 79
click at [533, 546] on div "MB" at bounding box center [506, 536] width 157 height 79
click at [533, 544] on div "No" at bounding box center [506, 536] width 157 height 79
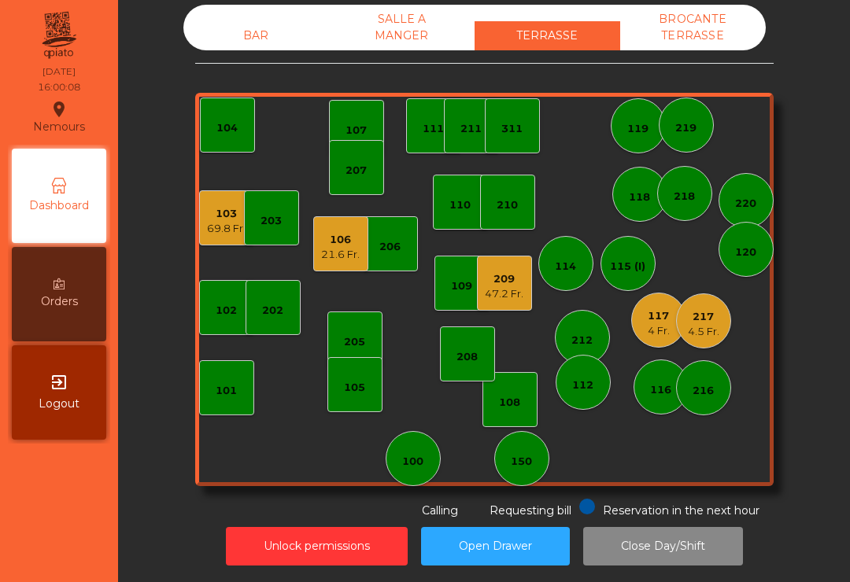
click at [641, 318] on div "117 4 Fr." at bounding box center [658, 320] width 55 height 55
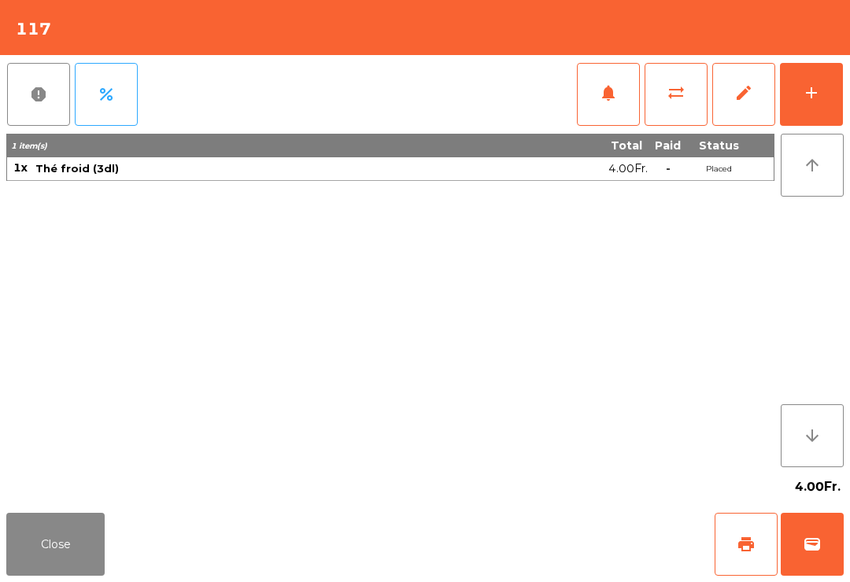
click at [787, 560] on button "wallet" at bounding box center [812, 544] width 63 height 63
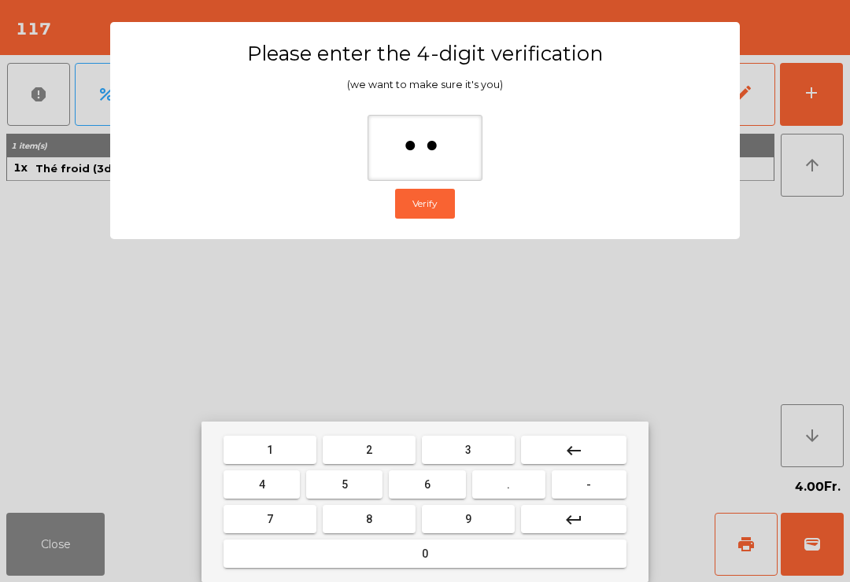
type input "***"
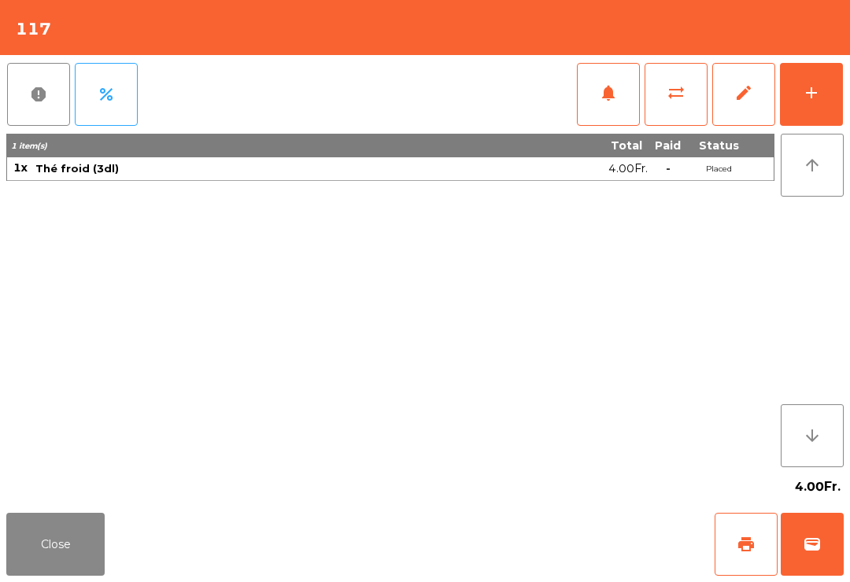
click at [533, 543] on div "Close print wallet" at bounding box center [425, 545] width 850 height 76
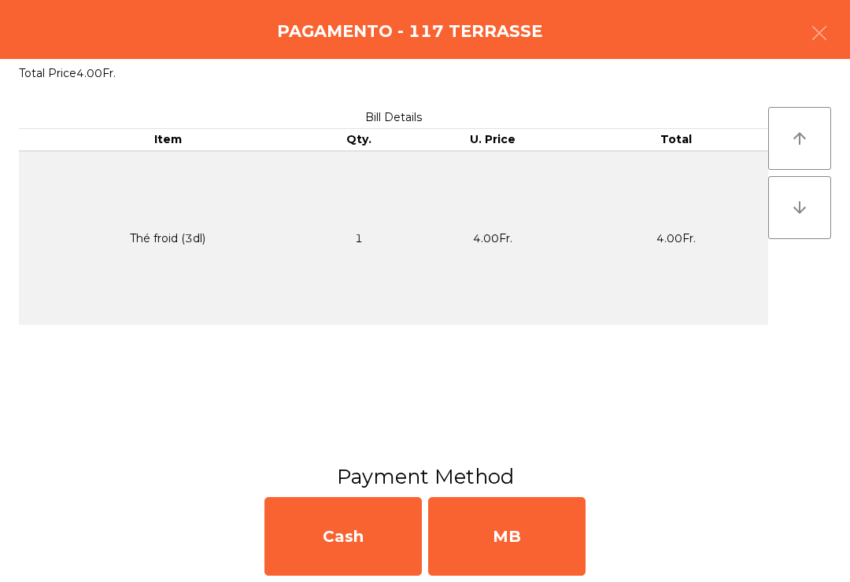
click at [534, 544] on div "MB" at bounding box center [506, 536] width 157 height 79
click at [492, 544] on div "No" at bounding box center [506, 536] width 157 height 79
click at [491, 543] on div "No" at bounding box center [506, 536] width 157 height 79
click at [497, 530] on div "No" at bounding box center [506, 536] width 157 height 79
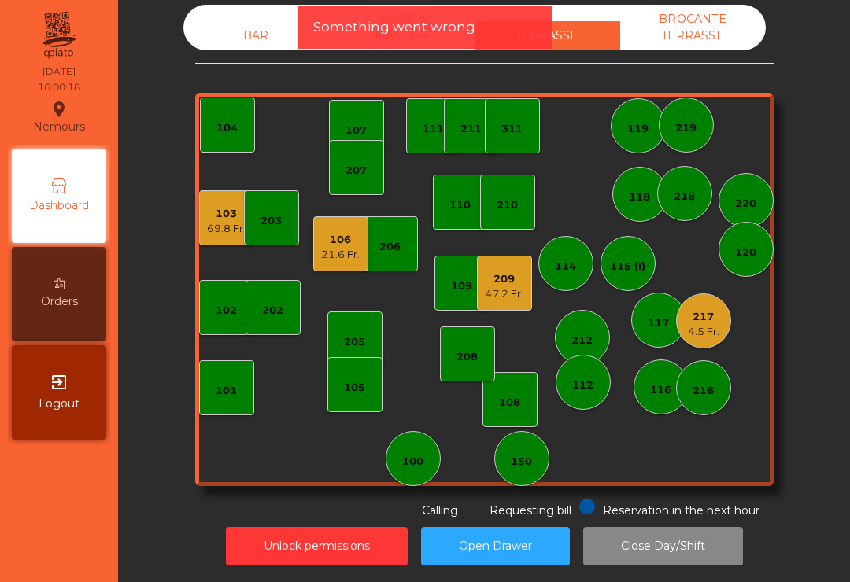
click at [228, 228] on div "69.8 Fr." at bounding box center [226, 229] width 39 height 16
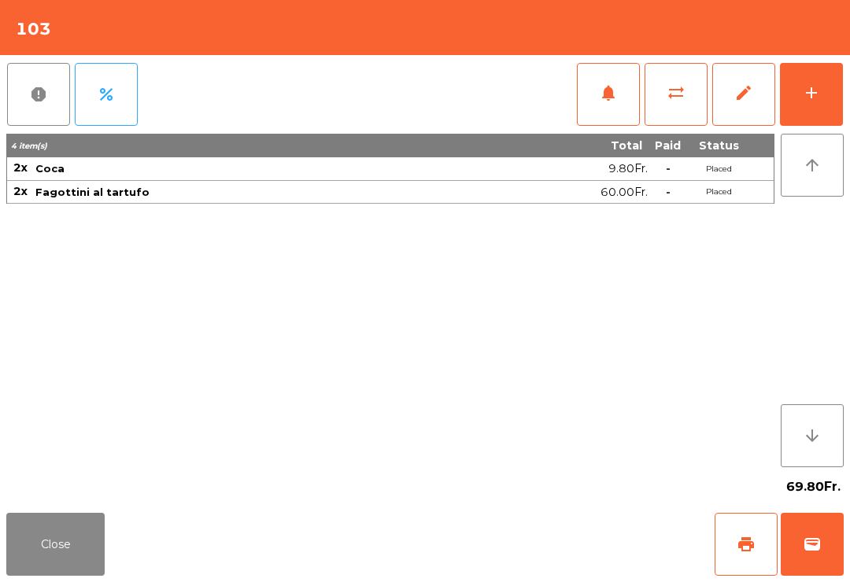
click at [44, 567] on button "Close" at bounding box center [55, 544] width 98 height 63
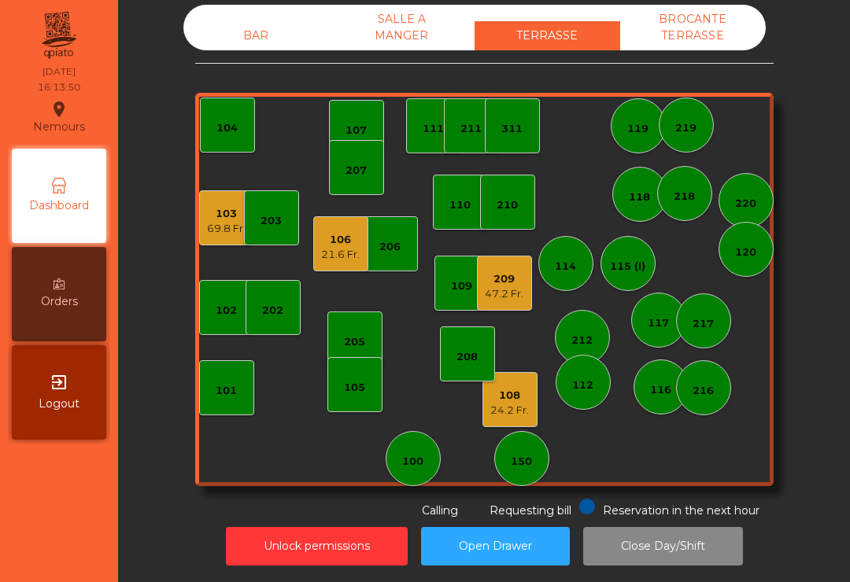
click at [506, 278] on div "209" at bounding box center [504, 279] width 39 height 16
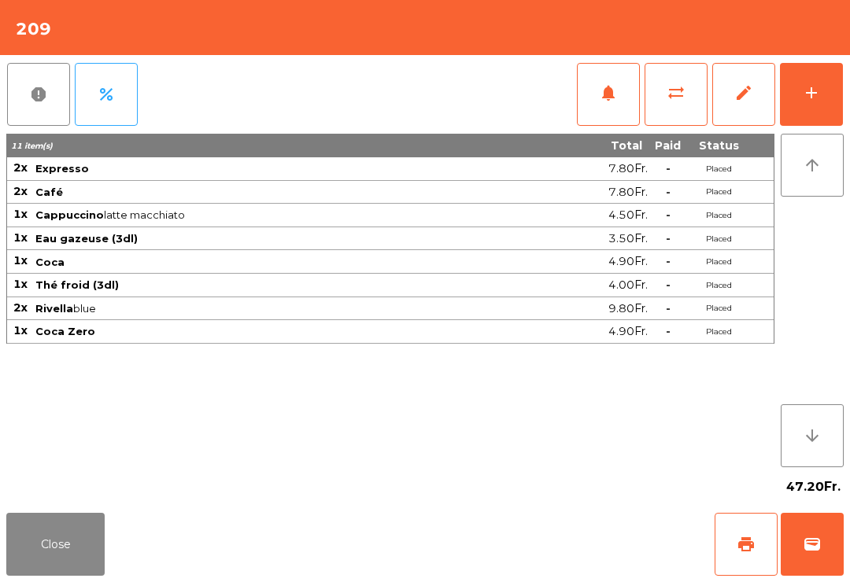
click at [675, 102] on button "sync_alt" at bounding box center [675, 94] width 63 height 63
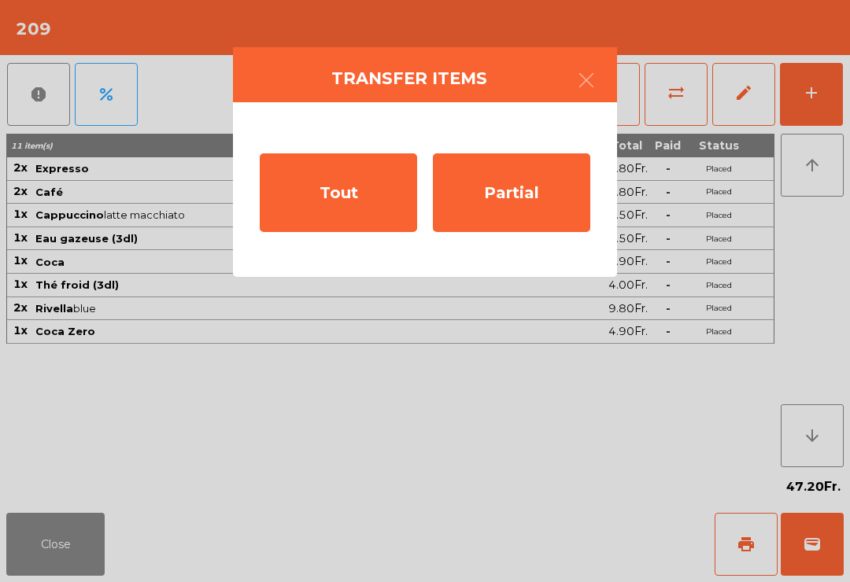
click at [523, 199] on div "Partial" at bounding box center [511, 192] width 157 height 79
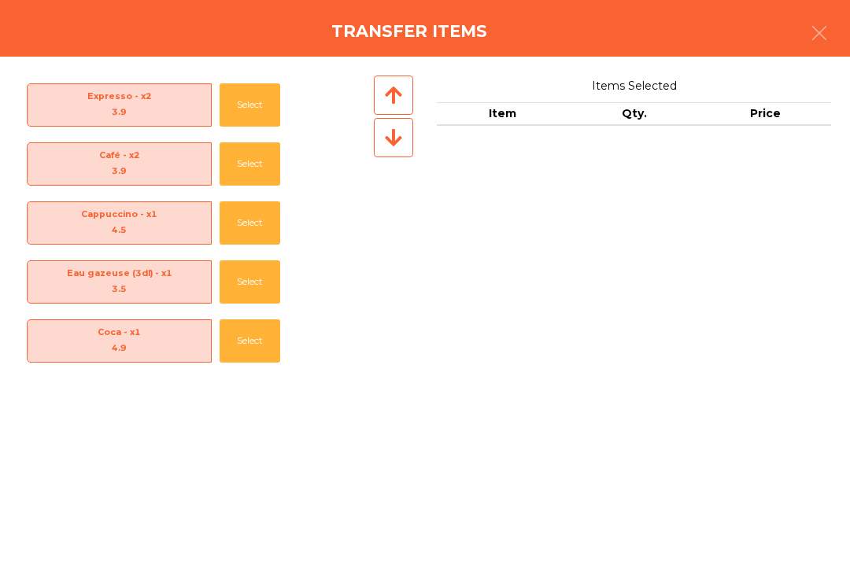
click at [825, 25] on icon "button" at bounding box center [819, 33] width 19 height 19
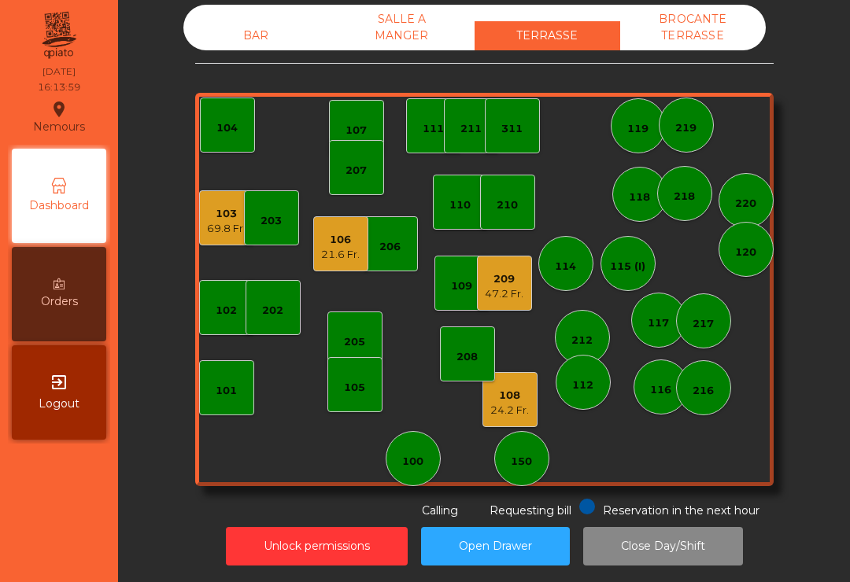
click at [495, 286] on div "47.2 Fr." at bounding box center [504, 294] width 39 height 16
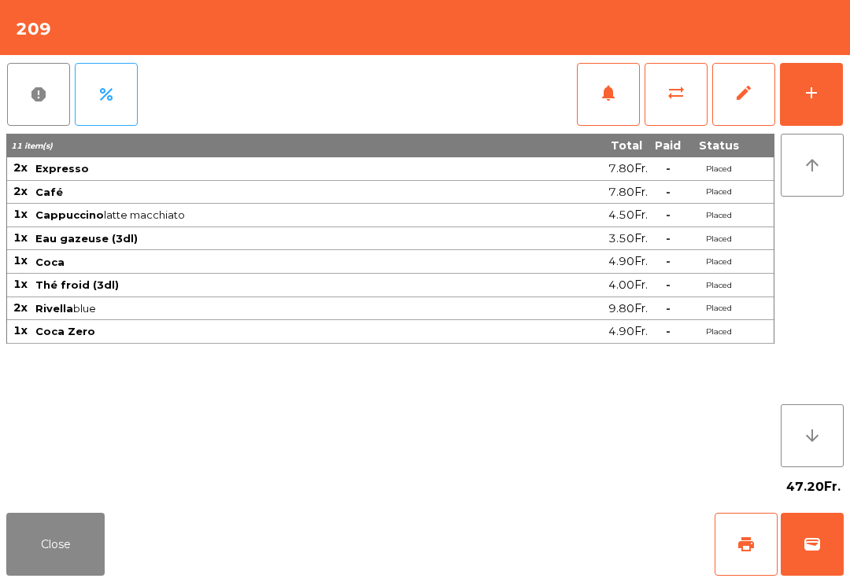
click at [676, 96] on span "sync_alt" at bounding box center [676, 92] width 19 height 19
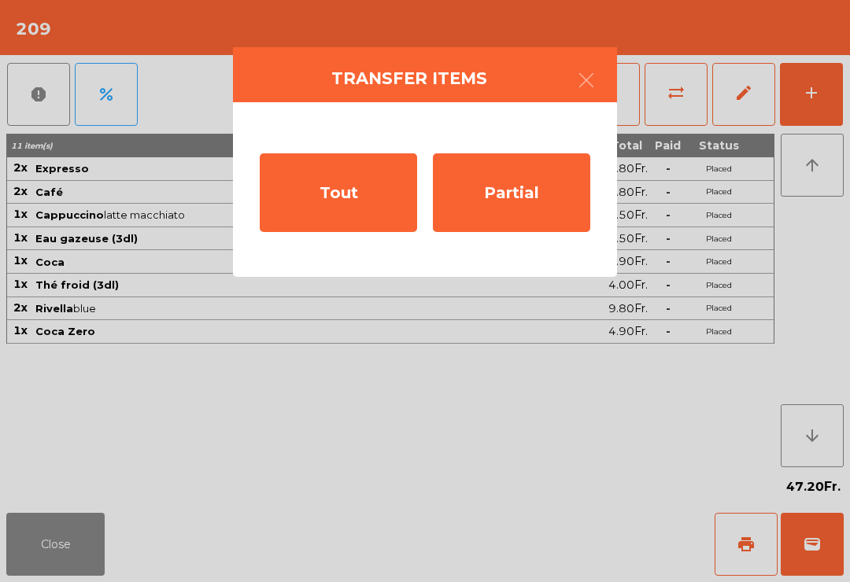
click at [366, 194] on div "Tout" at bounding box center [338, 192] width 157 height 79
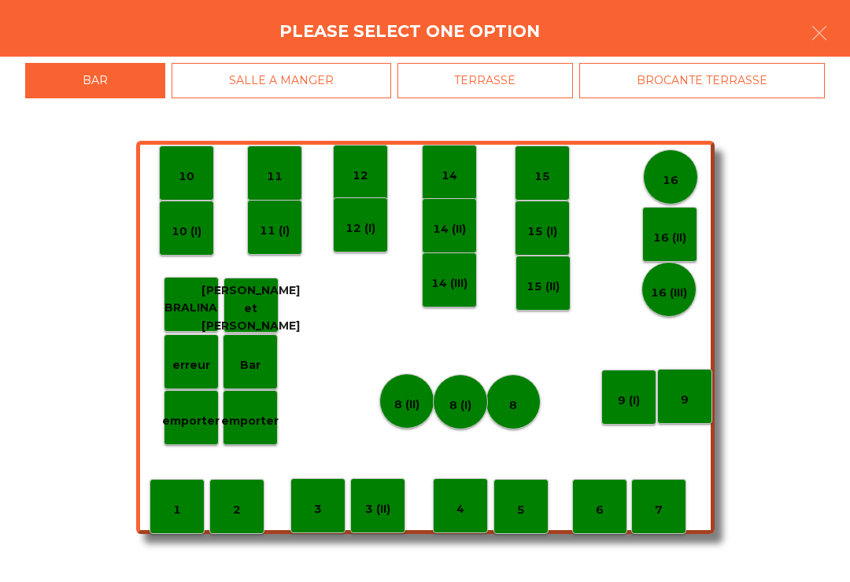
click at [670, 84] on div "BROCANTE TERRASSE" at bounding box center [702, 80] width 246 height 35
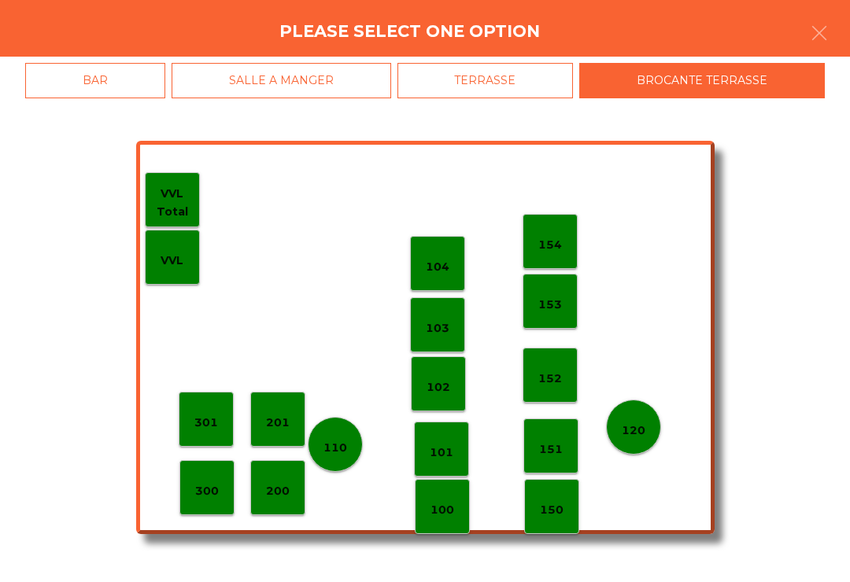
click at [450, 447] on p "101" at bounding box center [442, 453] width 24 height 18
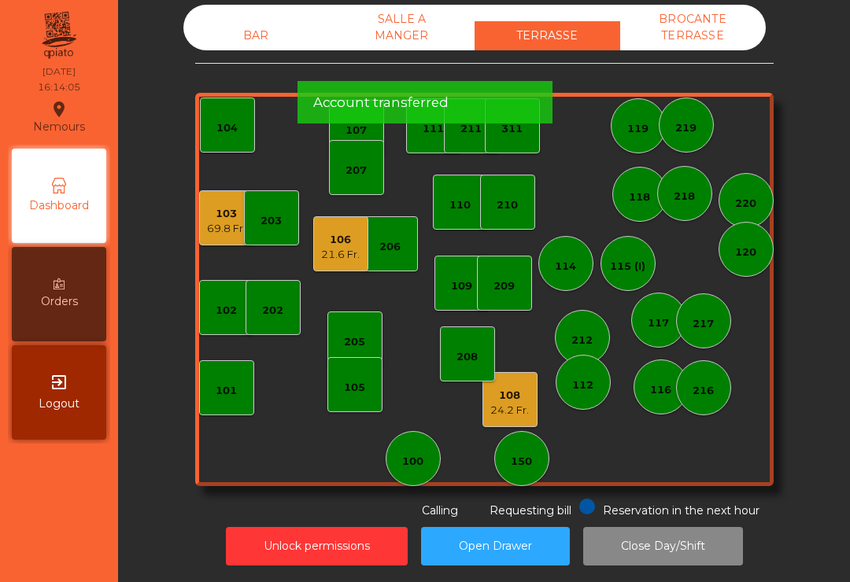
click at [712, 28] on div "BROCANTE TERRASSE" at bounding box center [693, 28] width 146 height 46
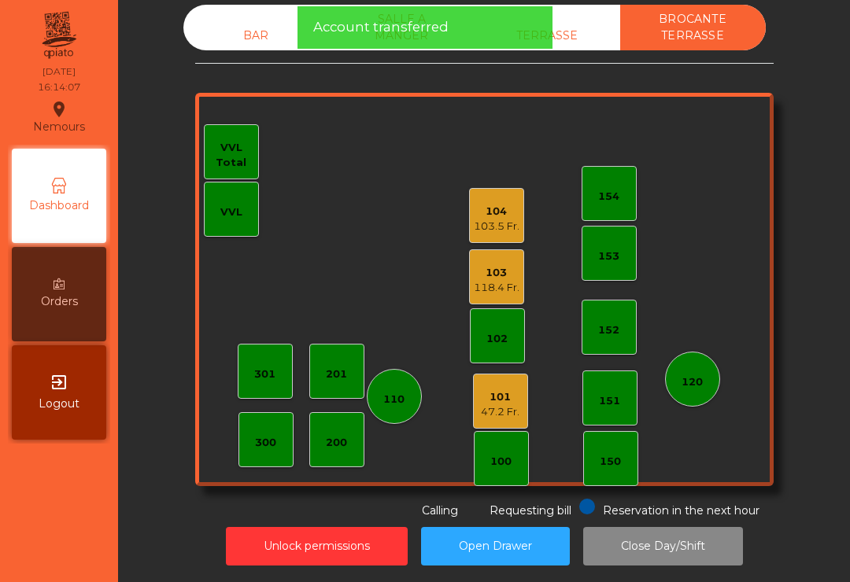
click at [249, 24] on div "BAR" at bounding box center [256, 35] width 146 height 29
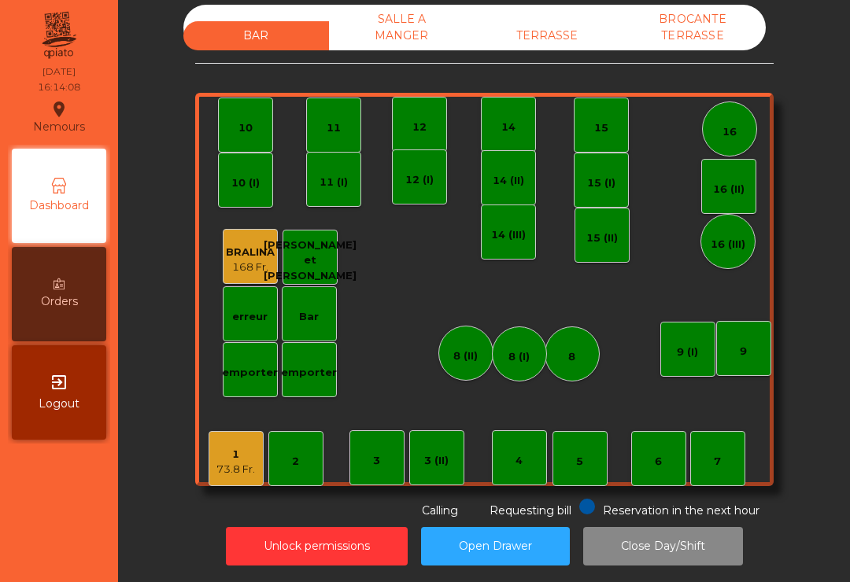
click at [556, 29] on div "TERRASSE" at bounding box center [548, 35] width 146 height 29
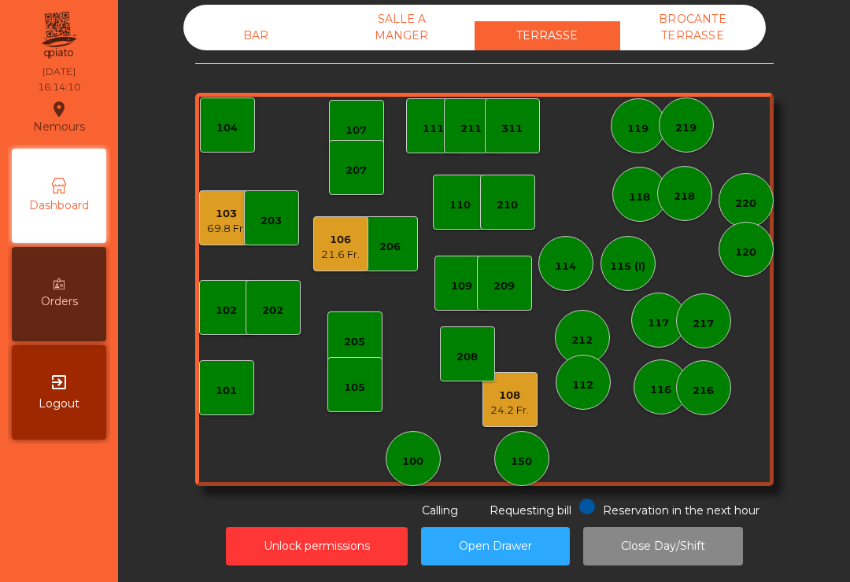
click at [325, 242] on div "106" at bounding box center [340, 240] width 39 height 16
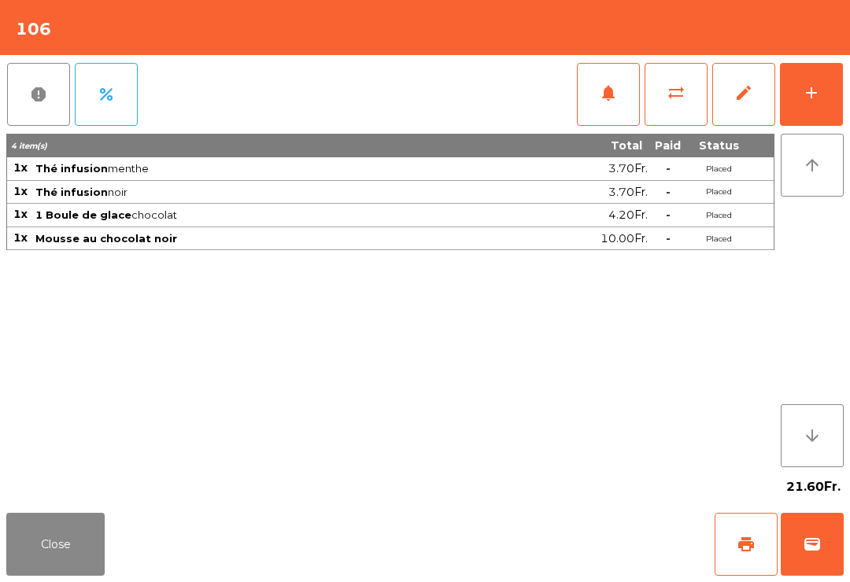
click at [681, 98] on span "sync_alt" at bounding box center [676, 92] width 19 height 19
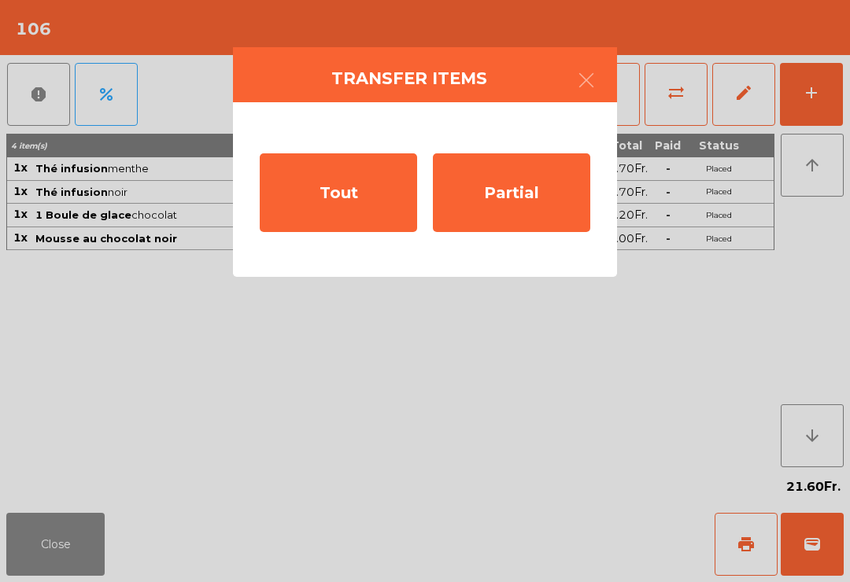
click at [343, 177] on div "Tout" at bounding box center [338, 192] width 157 height 79
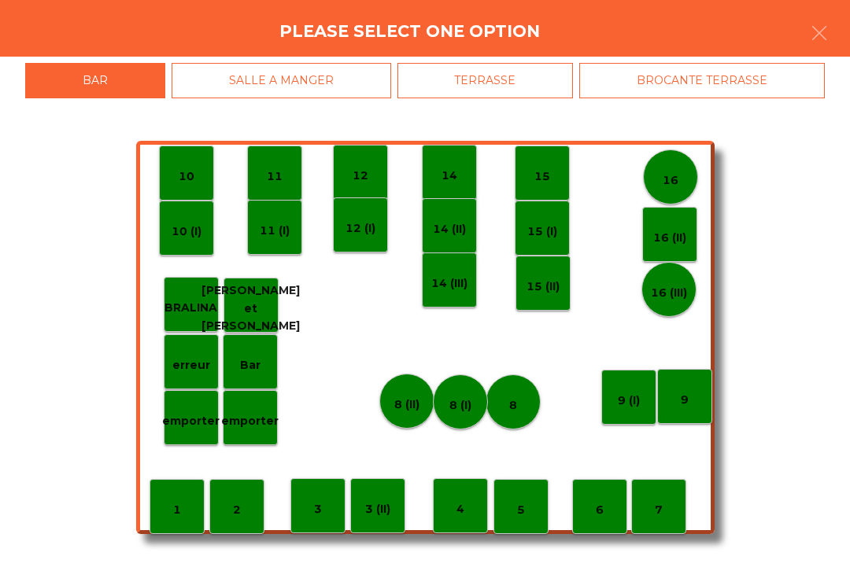
click at [675, 79] on div "BROCANTE TERRASSE" at bounding box center [702, 80] width 246 height 35
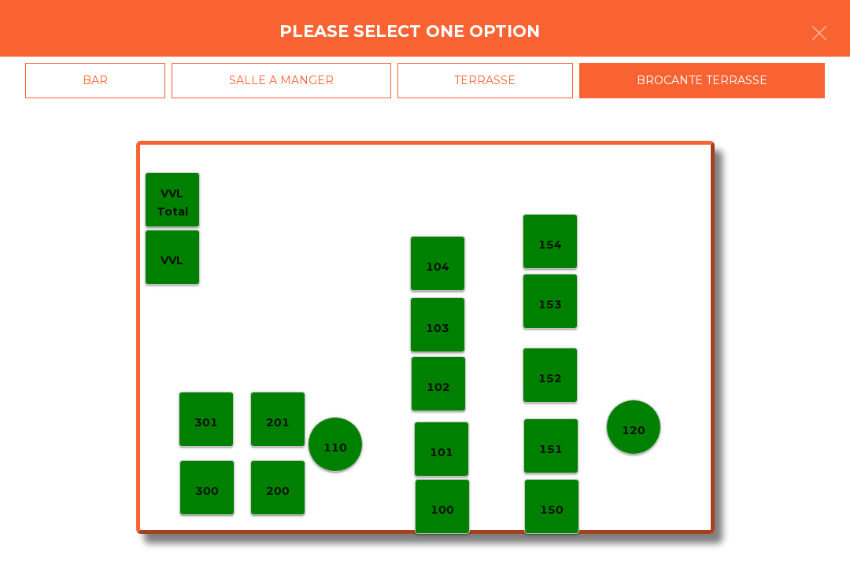
click at [444, 500] on div "100" at bounding box center [442, 507] width 24 height 24
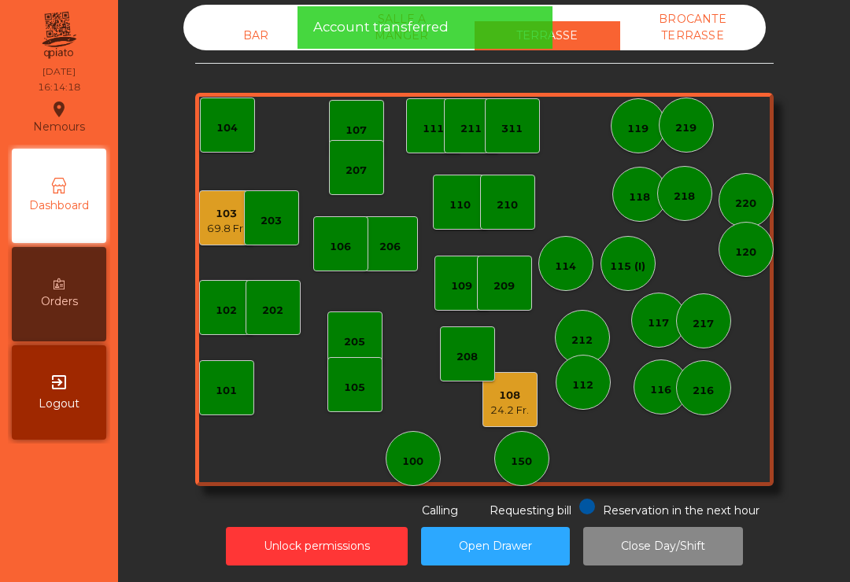
click at [693, 31] on div "BROCANTE TERRASSE" at bounding box center [693, 28] width 146 height 46
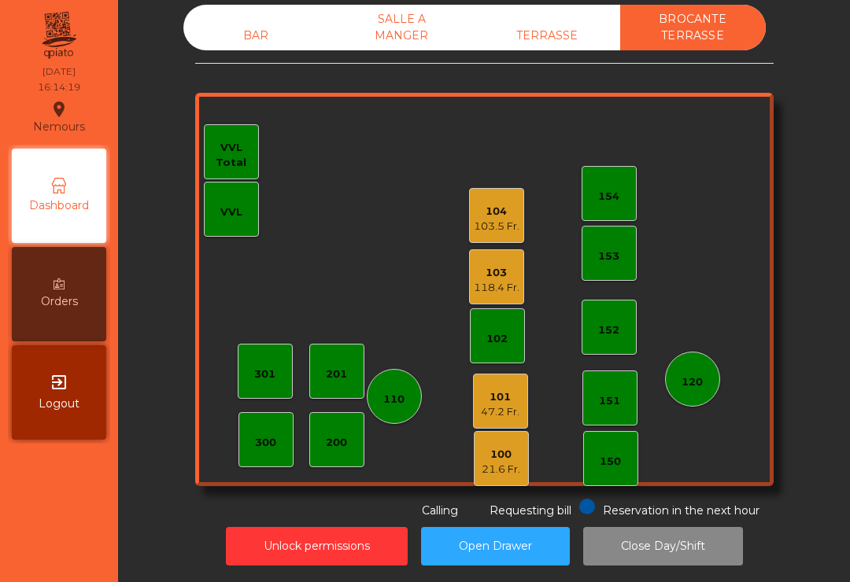
scroll to position [24, 0]
click at [261, 22] on div "BAR" at bounding box center [256, 35] width 146 height 29
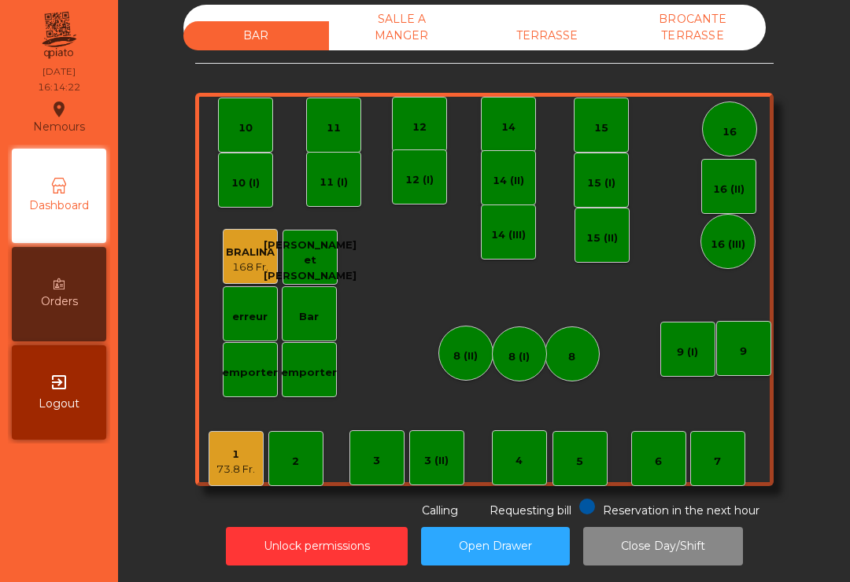
click at [548, 23] on div "TERRASSE" at bounding box center [548, 35] width 146 height 29
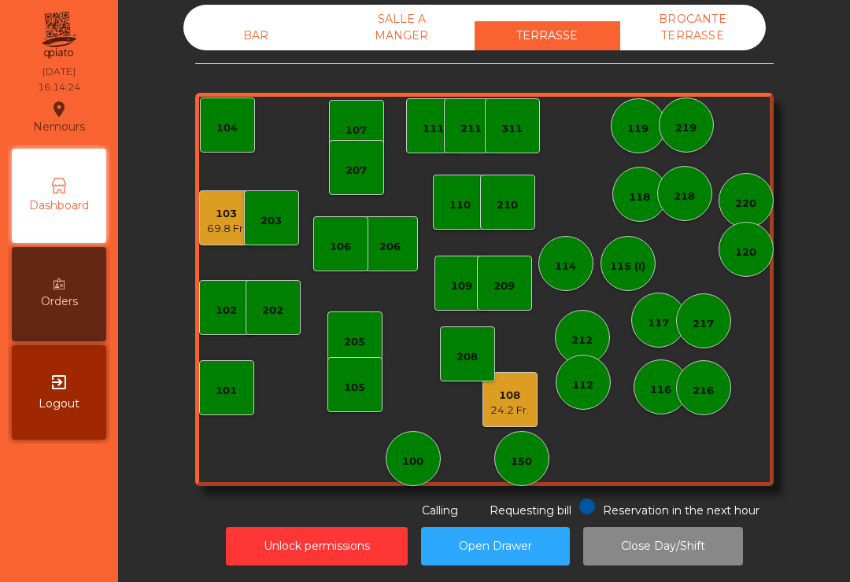
click at [252, 21] on div "BAR" at bounding box center [256, 35] width 146 height 29
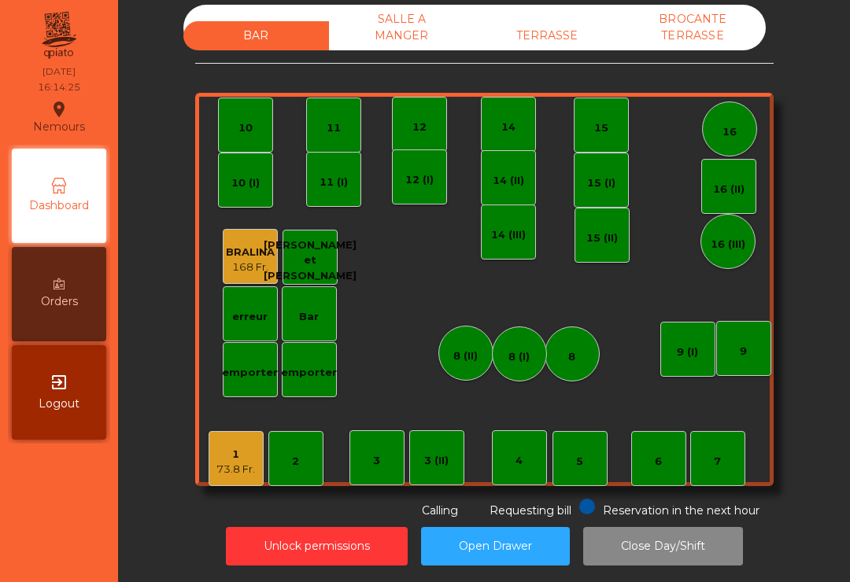
click at [227, 462] on div "73.8 Fr." at bounding box center [235, 470] width 39 height 16
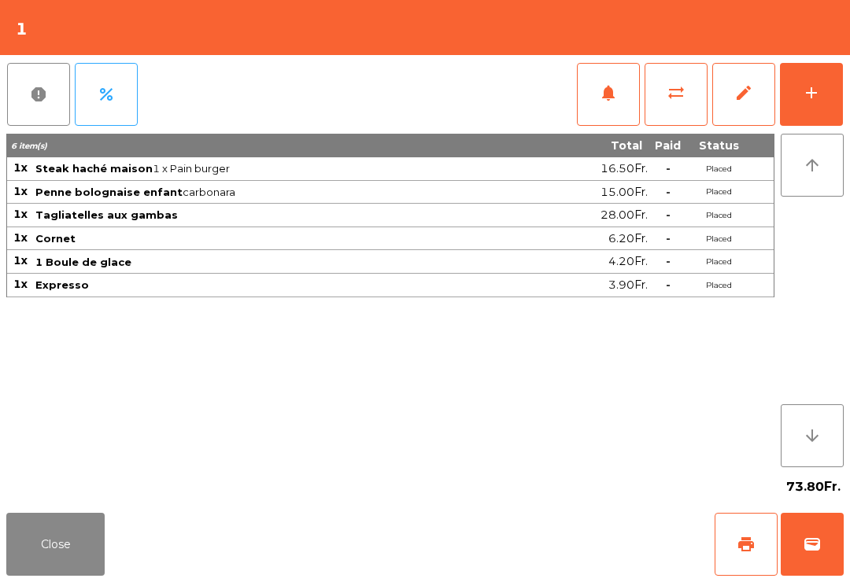
click at [748, 541] on span "print" at bounding box center [746, 544] width 19 height 19
click at [814, 552] on span "wallet" at bounding box center [812, 544] width 19 height 19
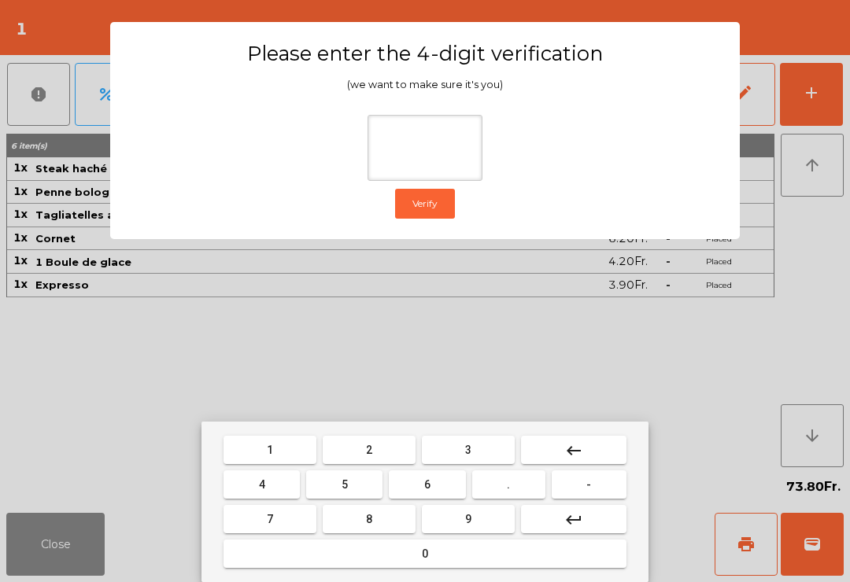
type input "*"
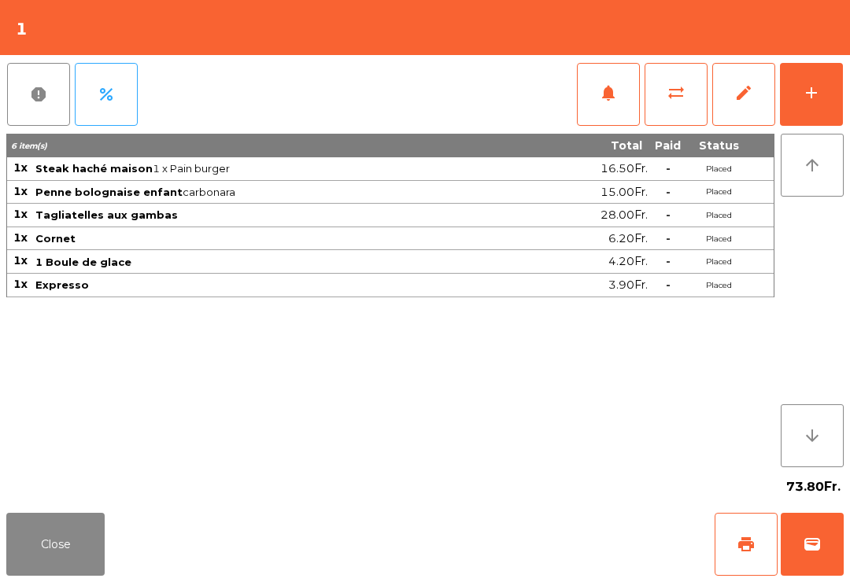
click at [536, 576] on div "Close print wallet" at bounding box center [425, 545] width 850 height 76
click at [536, 575] on div "Close print wallet" at bounding box center [425, 545] width 850 height 76
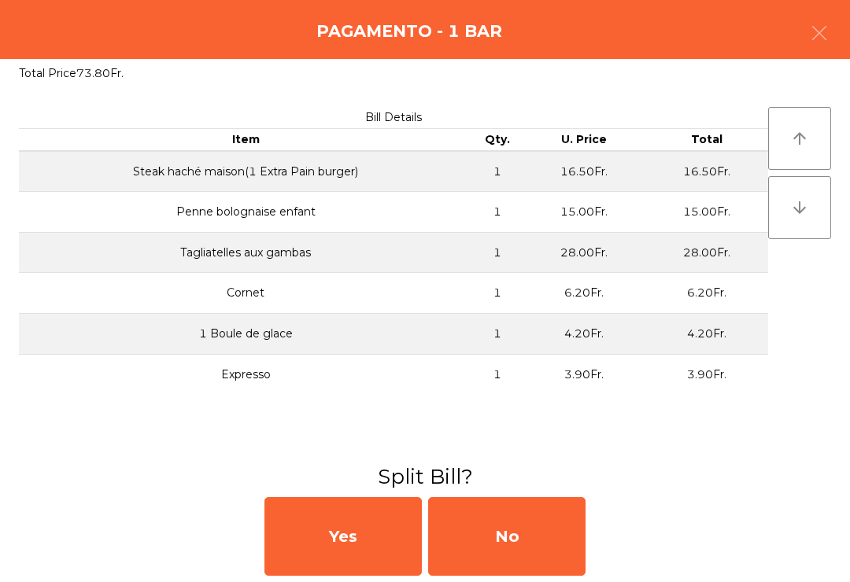
click at [541, 558] on div "No" at bounding box center [506, 536] width 157 height 79
click at [533, 553] on div "No" at bounding box center [506, 536] width 157 height 79
click at [532, 552] on div "No" at bounding box center [506, 536] width 157 height 79
click at [528, 537] on div "No" at bounding box center [506, 536] width 157 height 79
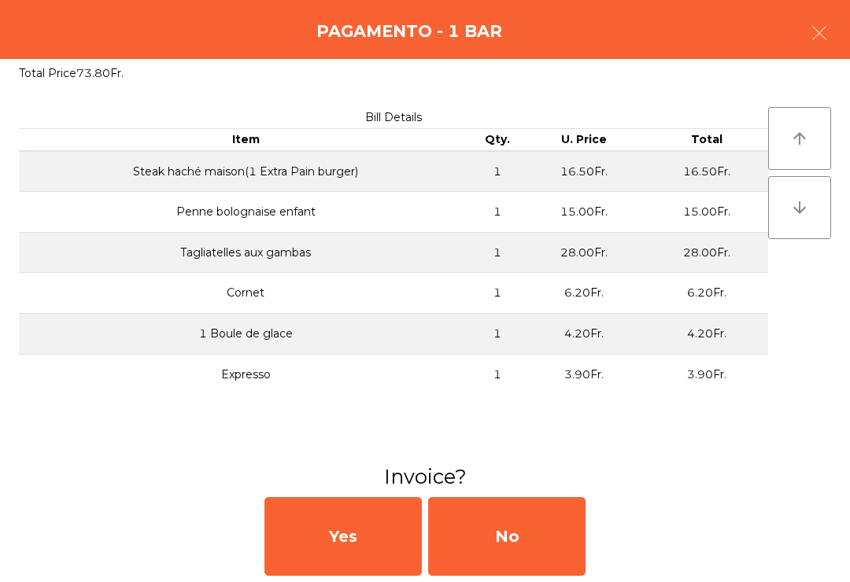
click at [548, 531] on div "No" at bounding box center [506, 536] width 157 height 79
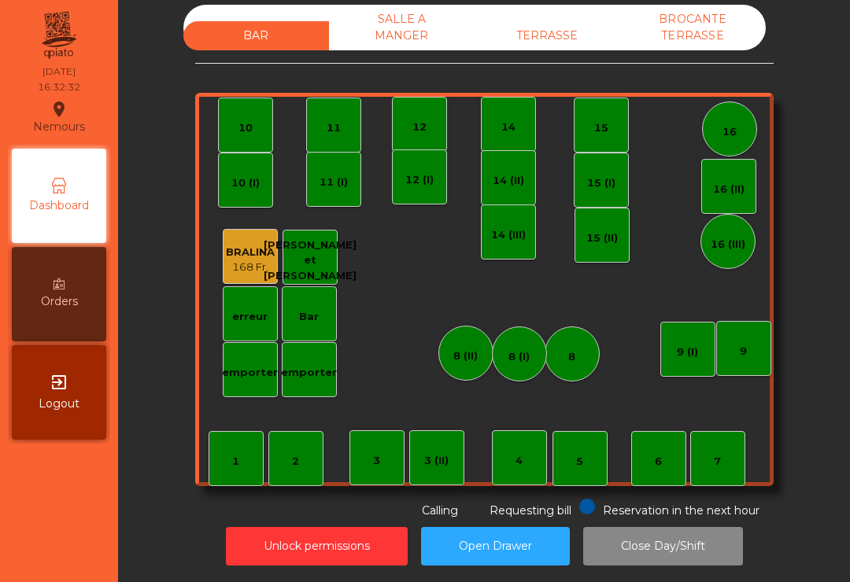
click at [529, 41] on div "BAR SALLE A MANGER TERRASSE BROCANTE TERRASSE 1 2 3 4 5 6 7 8 9 10 11 12 14 15 …" at bounding box center [484, 262] width 578 height 515
click at [589, 21] on div "TERRASSE" at bounding box center [548, 35] width 146 height 29
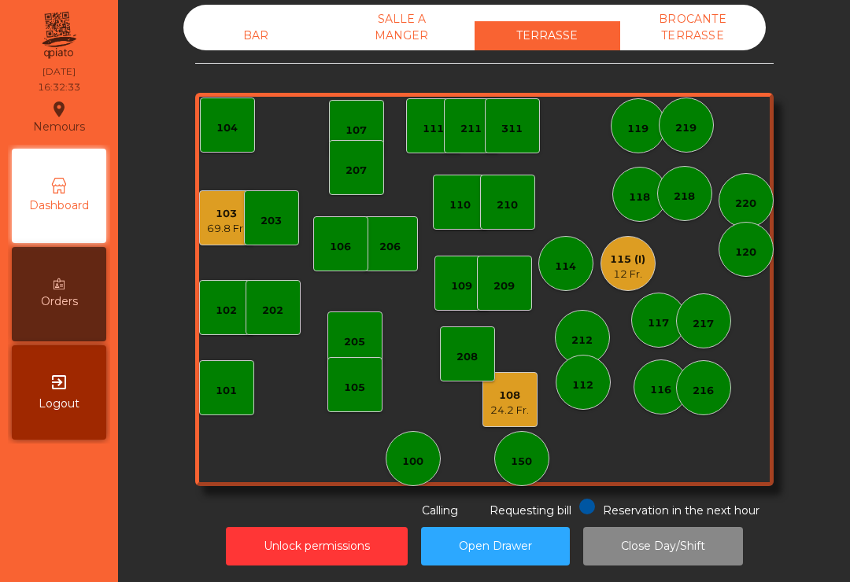
click at [518, 388] on div "108" at bounding box center [509, 396] width 39 height 16
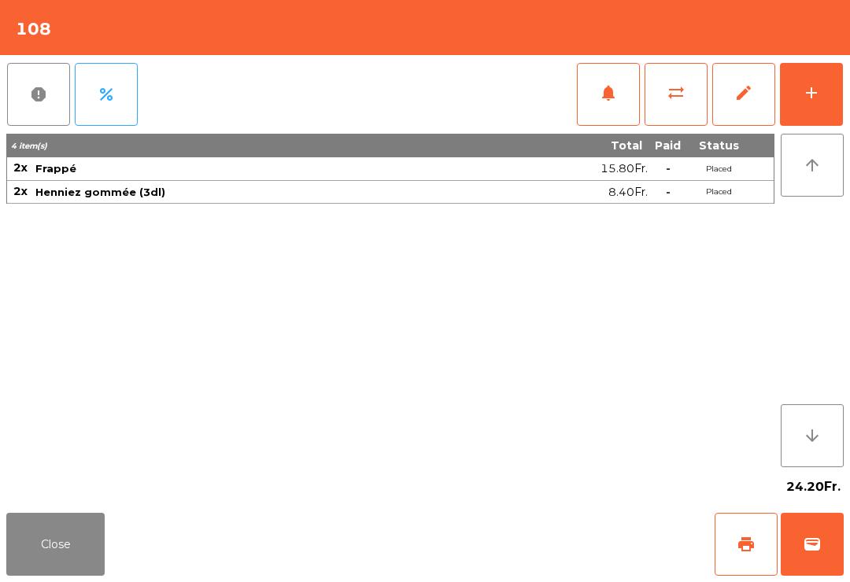
click at [744, 554] on button "print" at bounding box center [746, 544] width 63 height 63
click at [90, 573] on button "Close" at bounding box center [55, 544] width 98 height 63
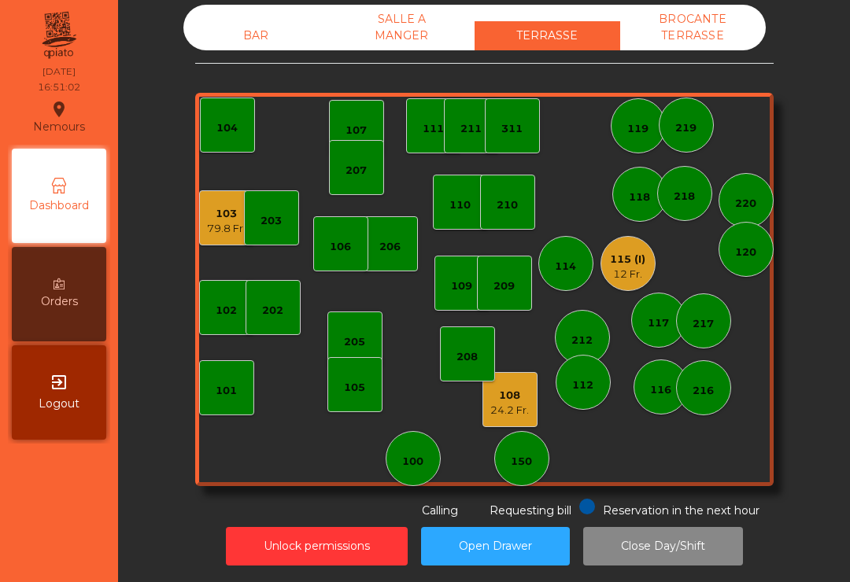
click at [220, 200] on div "103 79.8 Fr." at bounding box center [226, 218] width 39 height 37
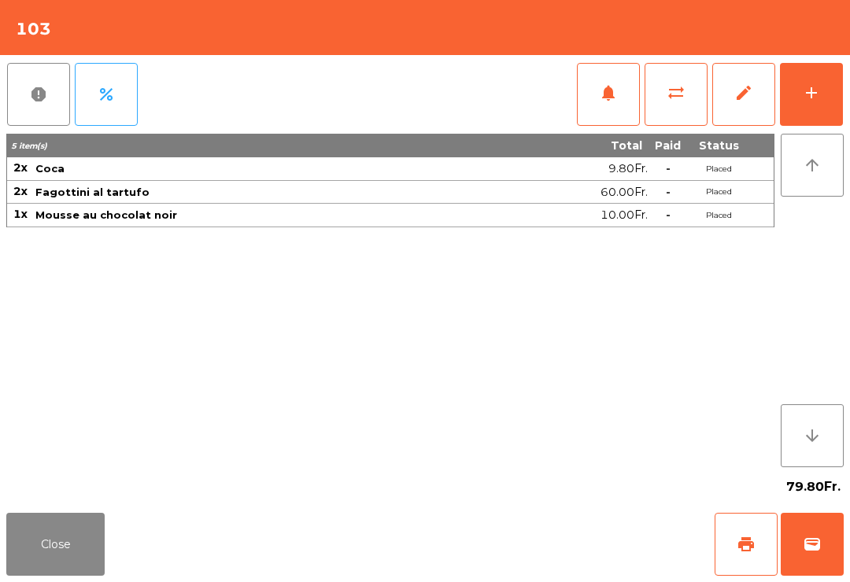
click at [32, 537] on button "Close" at bounding box center [55, 544] width 98 height 63
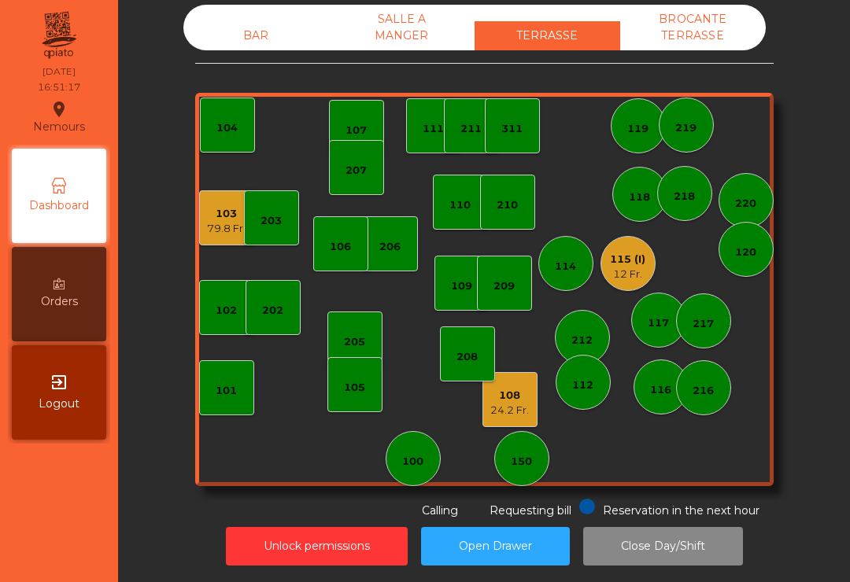
click at [219, 206] on div "103" at bounding box center [226, 214] width 39 height 16
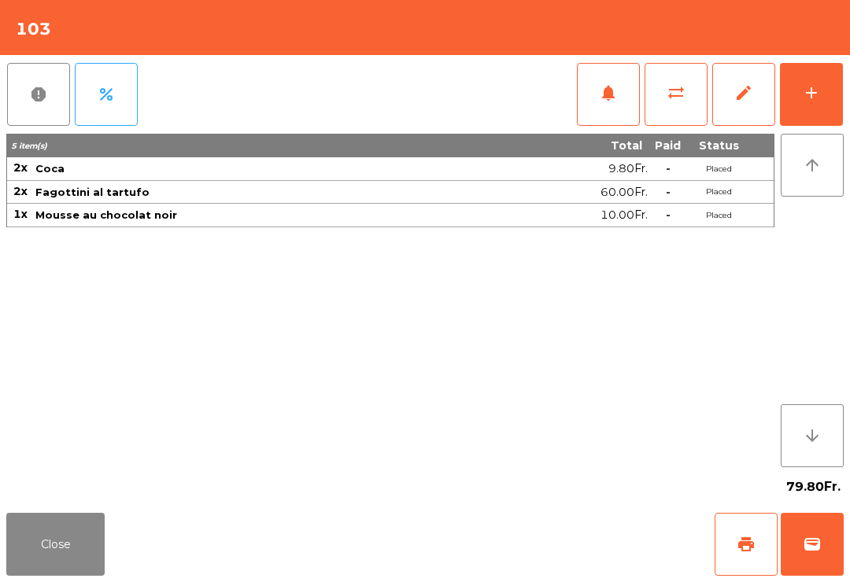
click at [737, 552] on span "print" at bounding box center [746, 544] width 19 height 19
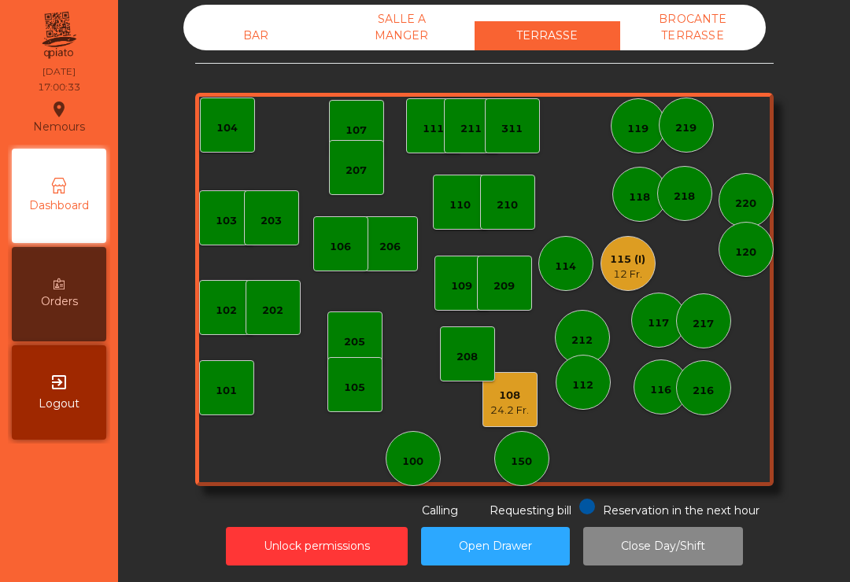
click at [674, 370] on div "116" at bounding box center [660, 387] width 55 height 55
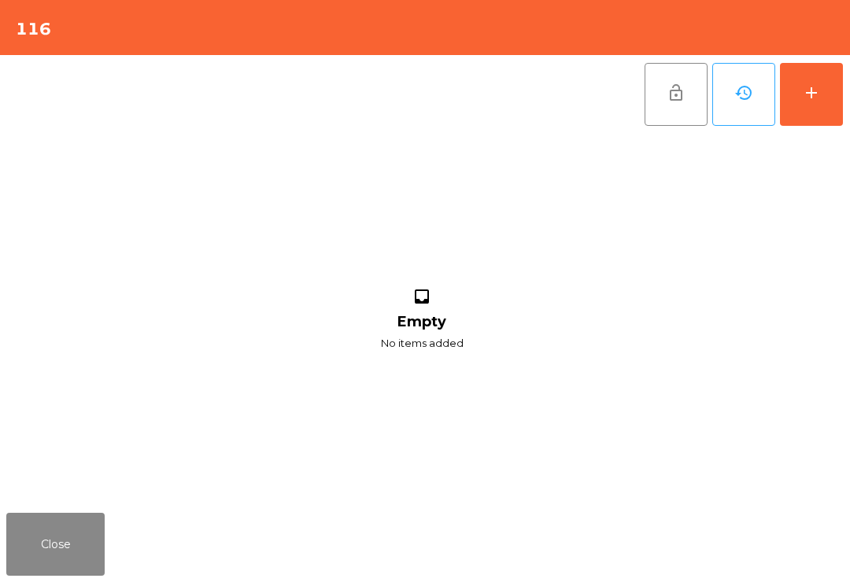
click at [811, 93] on div "add" at bounding box center [811, 92] width 19 height 19
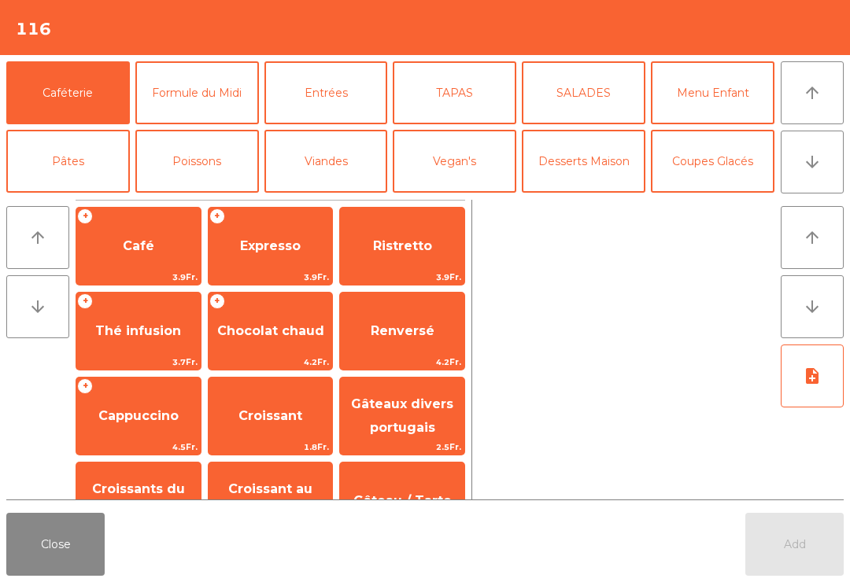
click at [819, 155] on icon "arrow_downward" at bounding box center [812, 162] width 19 height 19
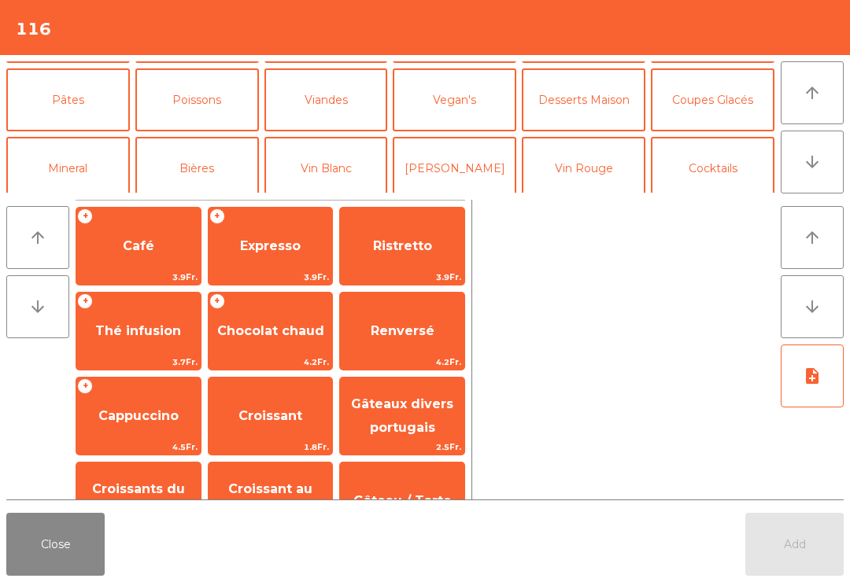
click at [81, 137] on button "Mineral" at bounding box center [68, 168] width 124 height 63
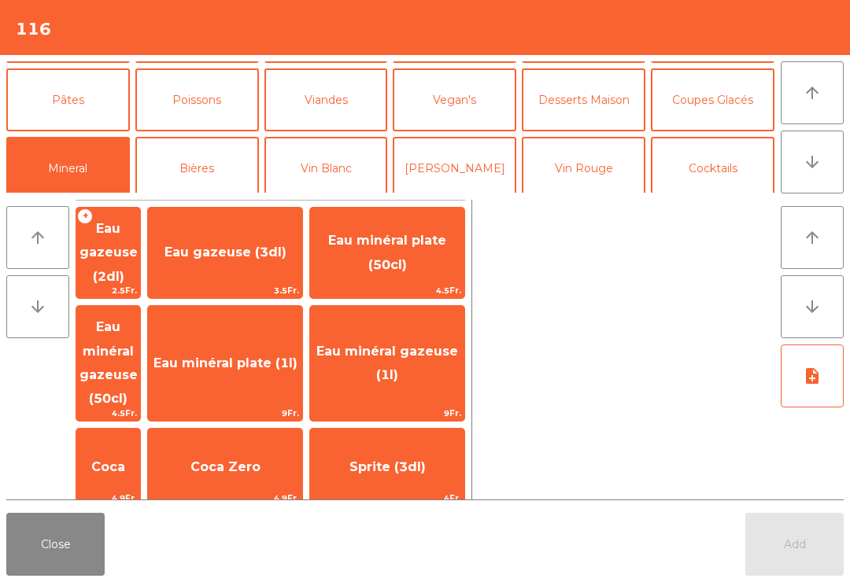
click at [92, 63] on button "Caféterie" at bounding box center [68, 31] width 124 height 63
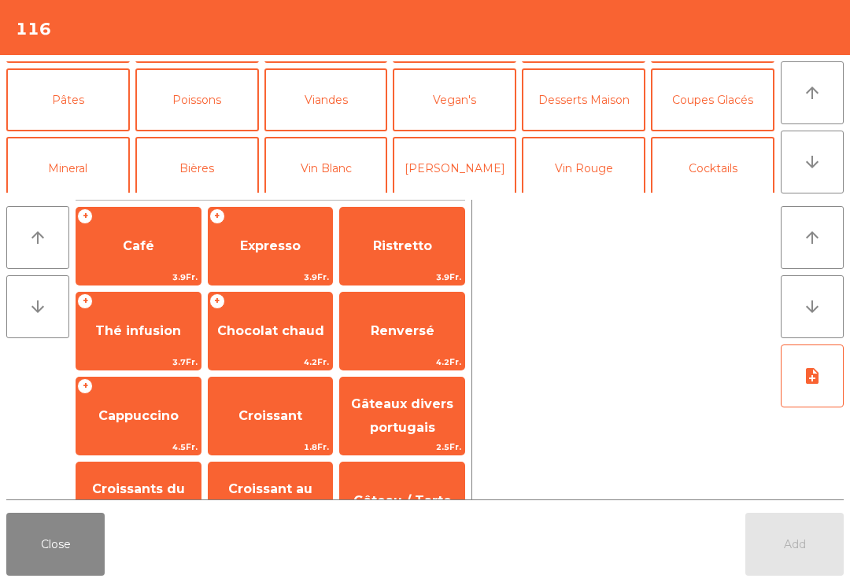
scroll to position [40, 0]
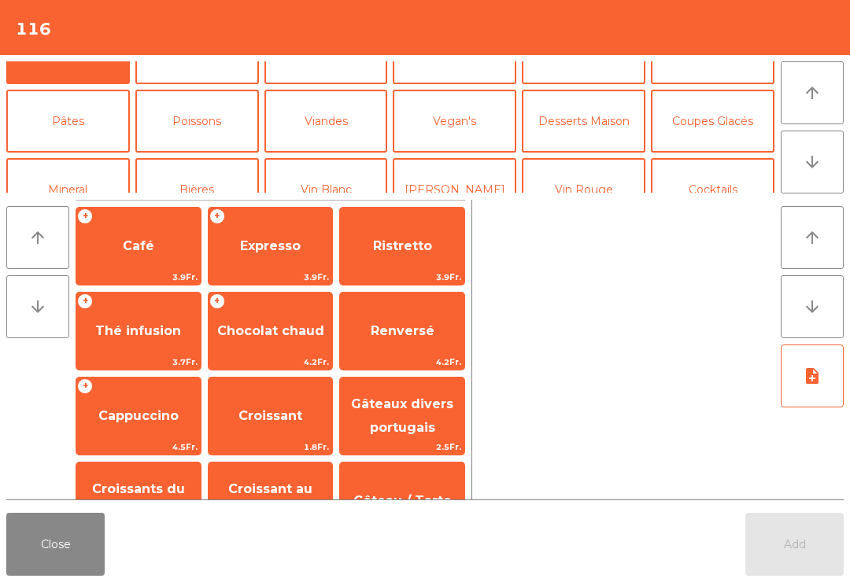
click at [267, 268] on div "+ Expresso 3.9Fr." at bounding box center [271, 246] width 126 height 79
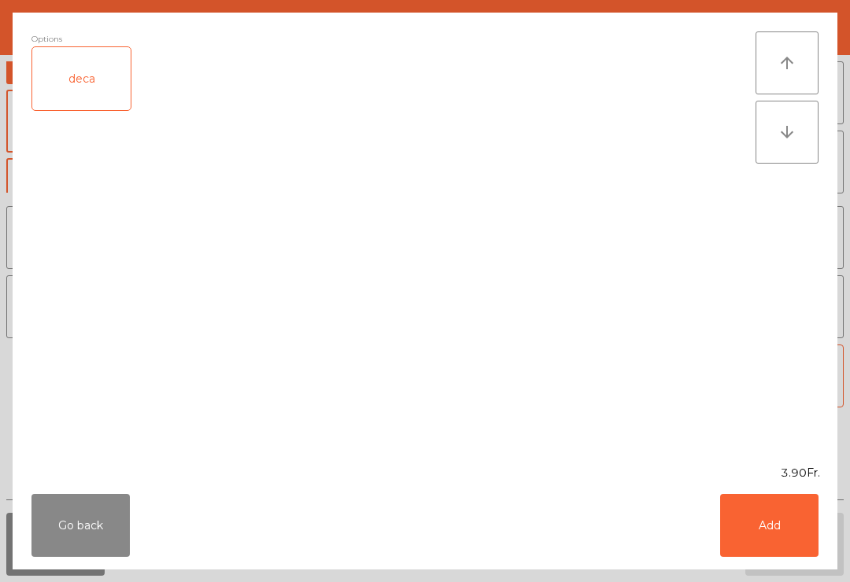
click at [774, 552] on button "Add" at bounding box center [769, 525] width 98 height 63
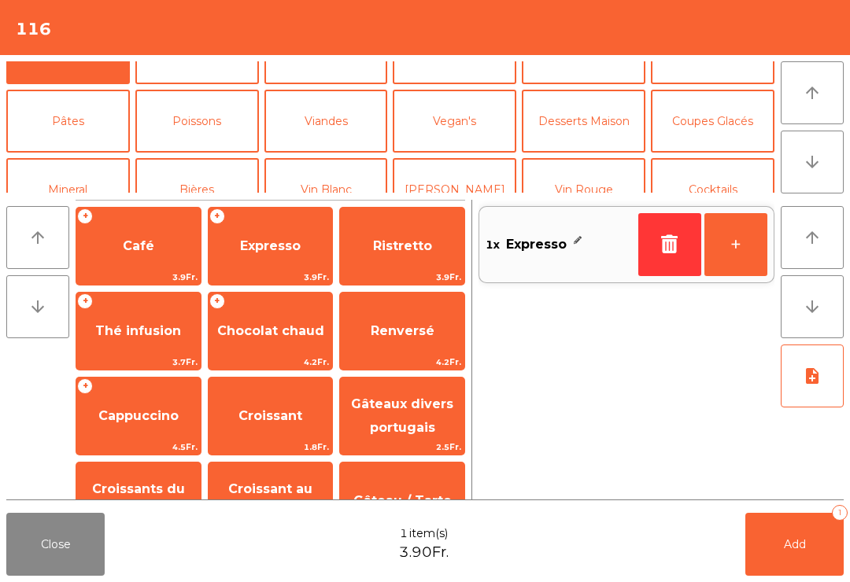
click at [752, 247] on button "+" at bounding box center [735, 244] width 63 height 63
click at [791, 565] on button "Add 2" at bounding box center [794, 544] width 98 height 63
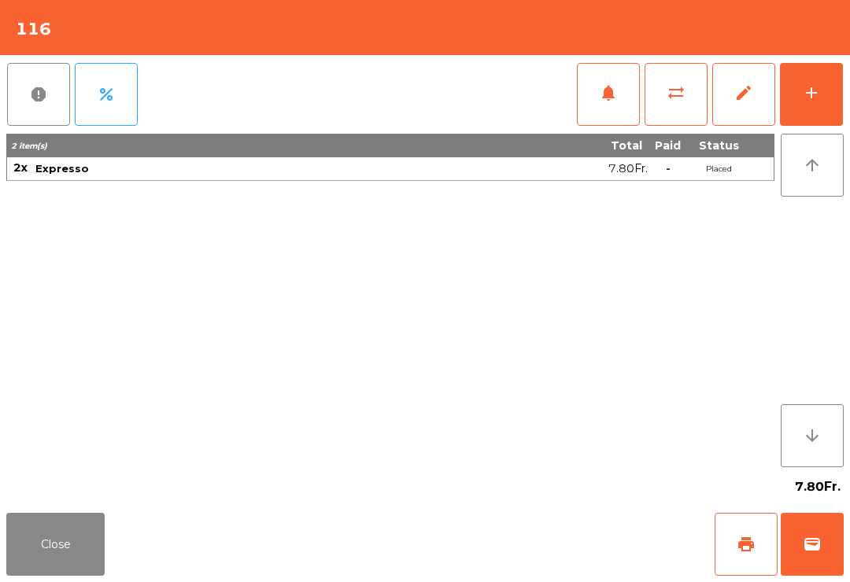
click at [740, 540] on span "print" at bounding box center [746, 544] width 19 height 19
click at [79, 538] on button "Close" at bounding box center [55, 544] width 98 height 63
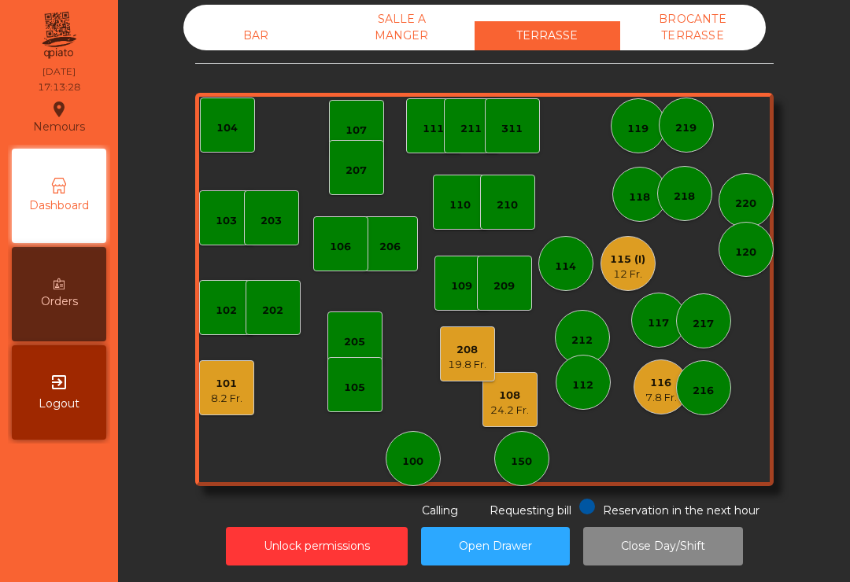
click at [634, 261] on div "115 (I) 12 Fr." at bounding box center [627, 263] width 55 height 55
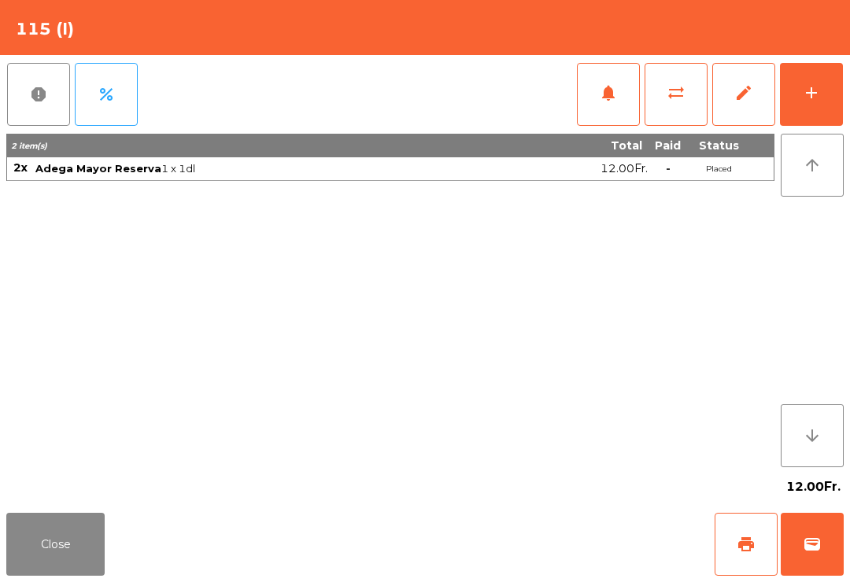
click at [814, 81] on button "add" at bounding box center [811, 94] width 63 height 63
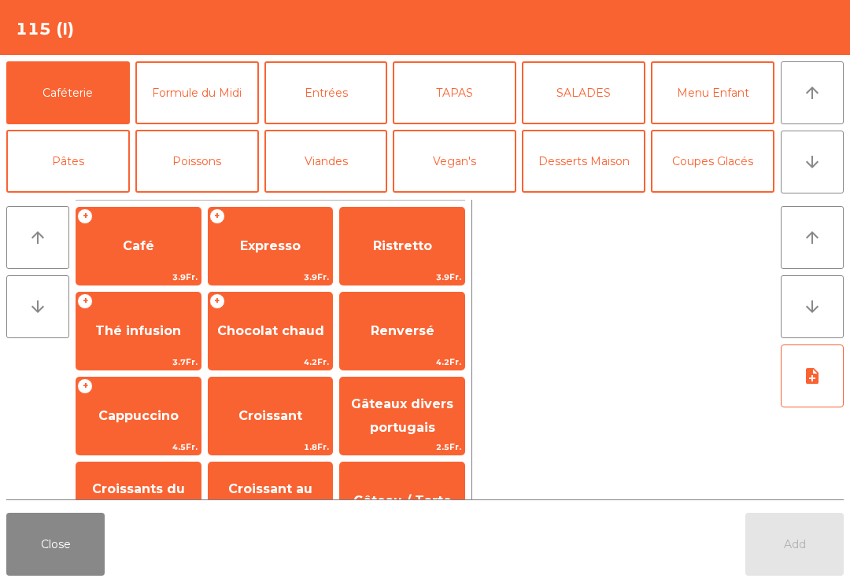
click at [806, 94] on icon "arrow_upward" at bounding box center [812, 92] width 19 height 19
click at [741, 198] on button "Cocktails" at bounding box center [713, 229] width 124 height 63
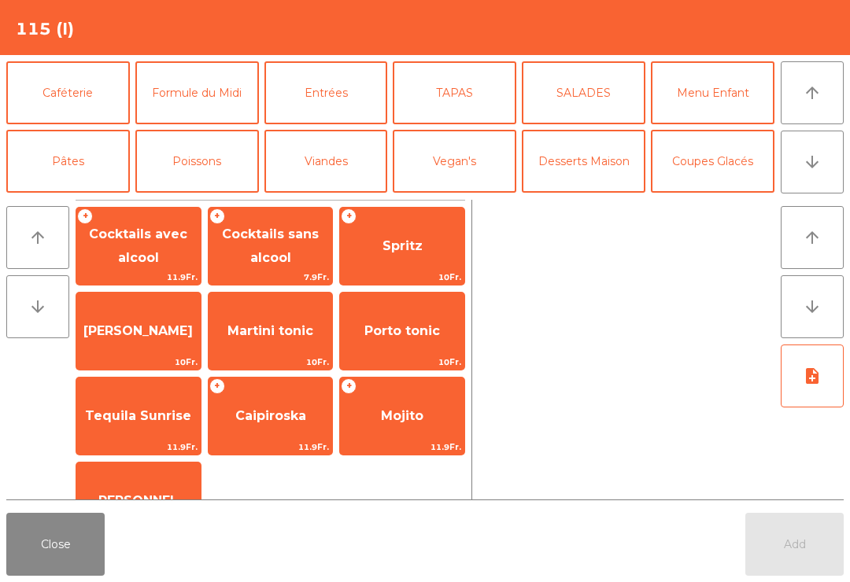
scroll to position [94, 0]
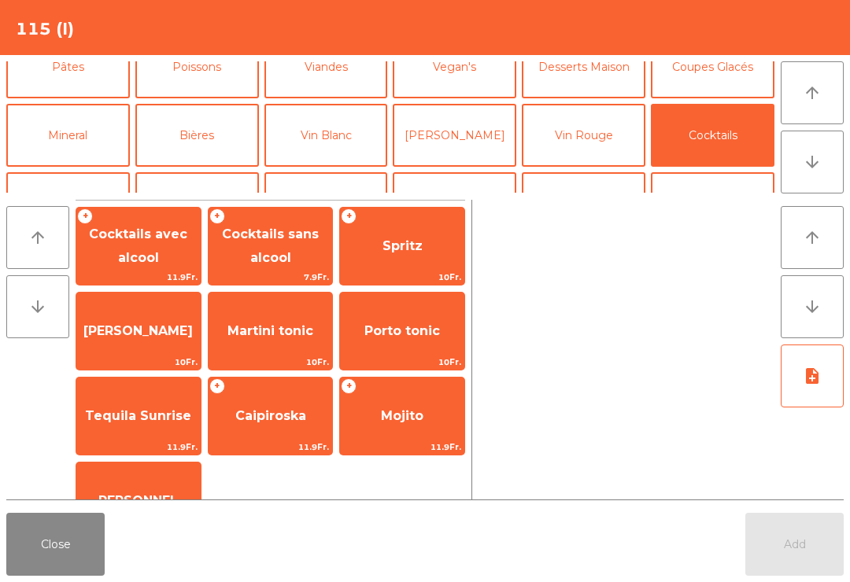
click at [428, 256] on span "Spritz" at bounding box center [402, 246] width 124 height 42
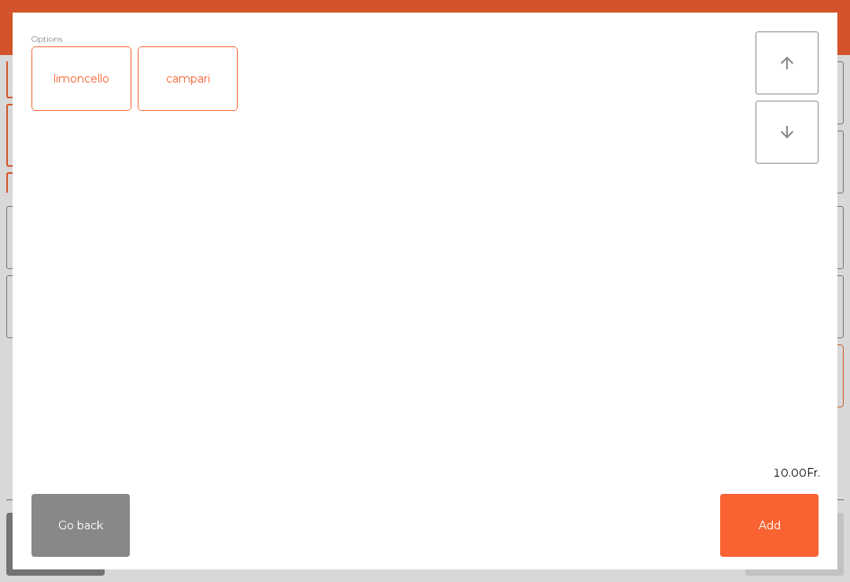
click at [813, 523] on button "Add" at bounding box center [769, 525] width 98 height 63
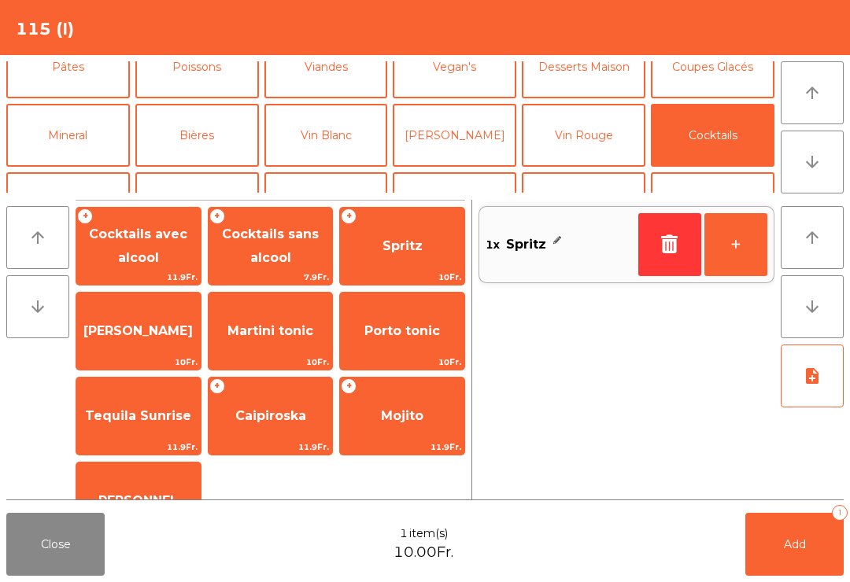
click at [747, 238] on button "+" at bounding box center [735, 244] width 63 height 63
click at [796, 533] on button "Add 2" at bounding box center [794, 544] width 98 height 63
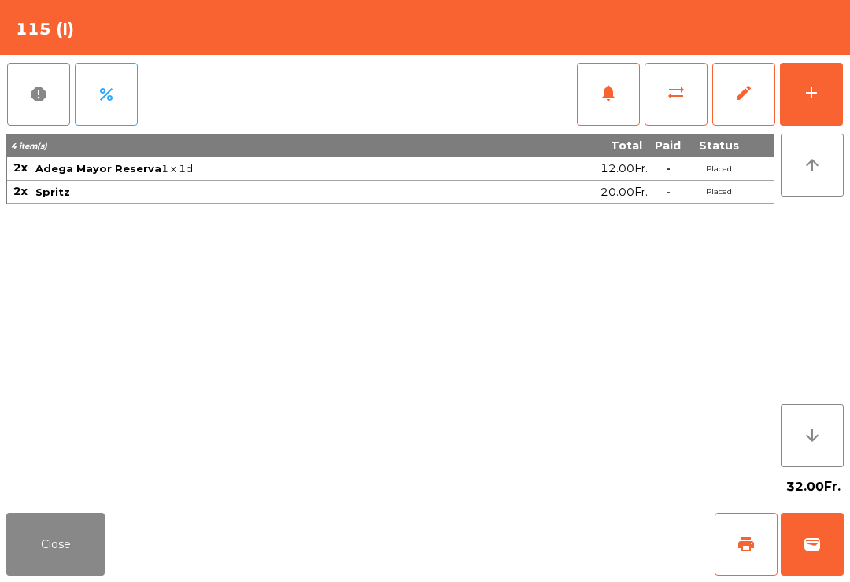
click at [65, 567] on button "Close" at bounding box center [55, 544] width 98 height 63
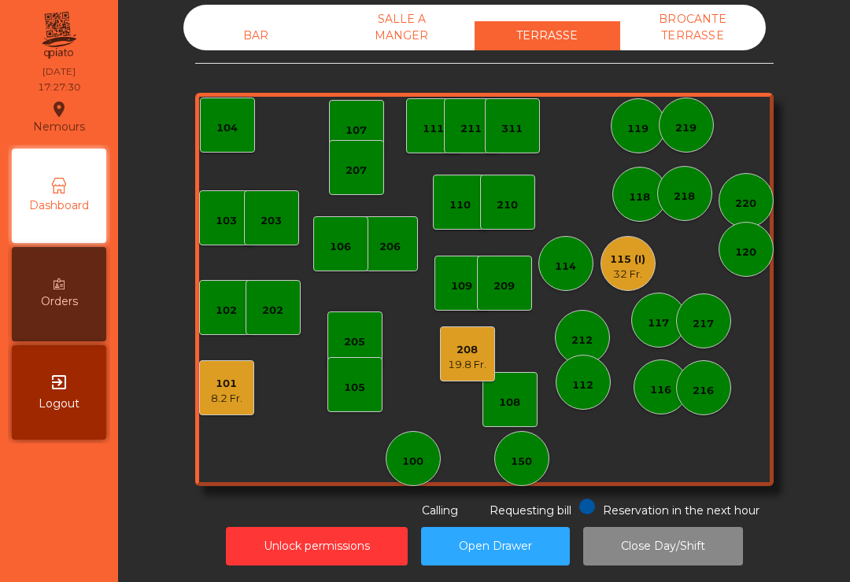
click at [214, 387] on div "101 8.2 Fr." at bounding box center [226, 387] width 55 height 55
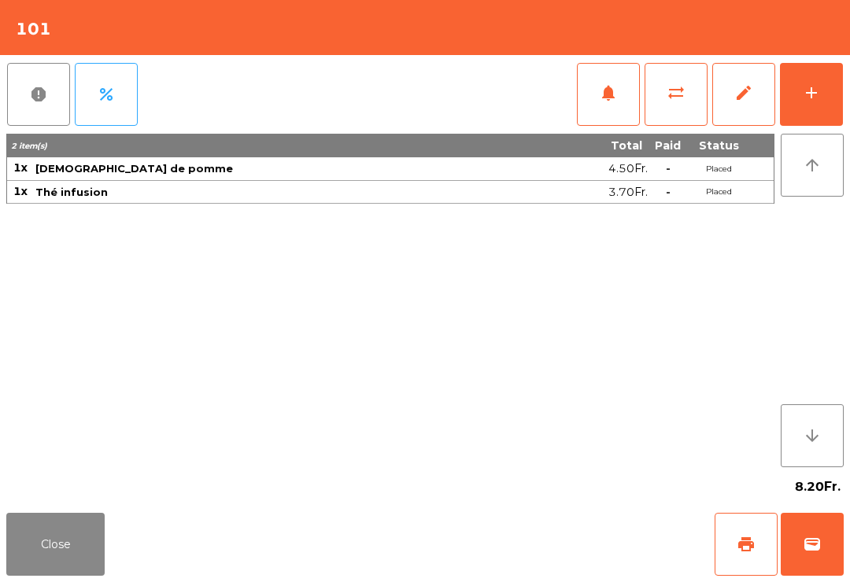
click at [819, 567] on button "wallet" at bounding box center [812, 544] width 63 height 63
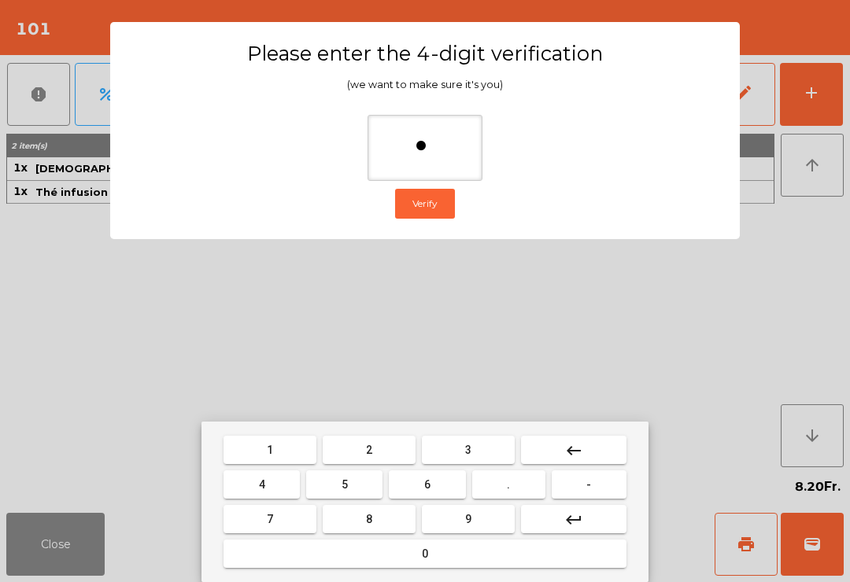
type input "**"
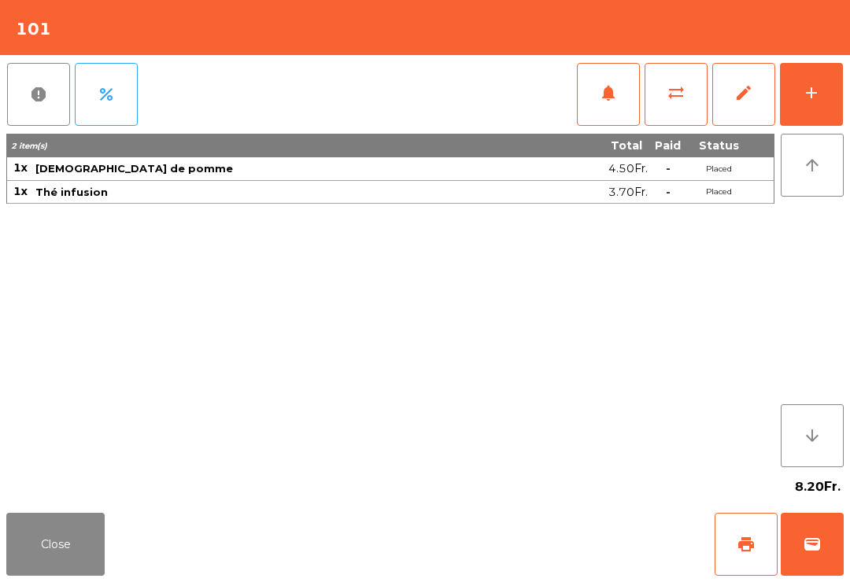
click at [500, 545] on div "Close print wallet" at bounding box center [425, 545] width 850 height 76
click at [534, 541] on div "Close print wallet" at bounding box center [425, 545] width 850 height 76
click at [521, 530] on div "Close print wallet" at bounding box center [425, 545] width 850 height 76
click at [521, 529] on div "Close print wallet" at bounding box center [425, 545] width 850 height 76
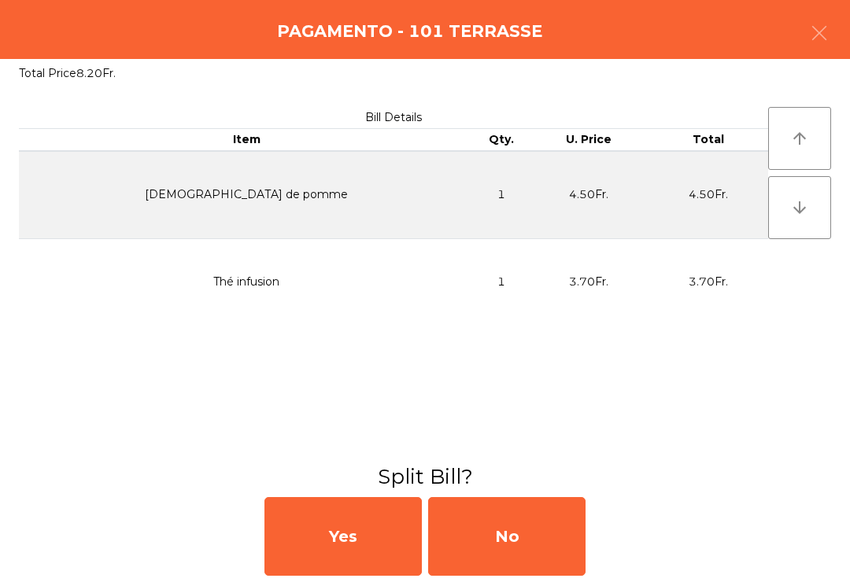
click at [499, 527] on div "No" at bounding box center [506, 536] width 157 height 79
click at [479, 538] on div "MB" at bounding box center [506, 536] width 157 height 79
click at [475, 554] on div "No" at bounding box center [506, 536] width 157 height 79
click at [471, 547] on div "No" at bounding box center [506, 536] width 157 height 79
click at [523, 545] on div "No" at bounding box center [506, 536] width 157 height 79
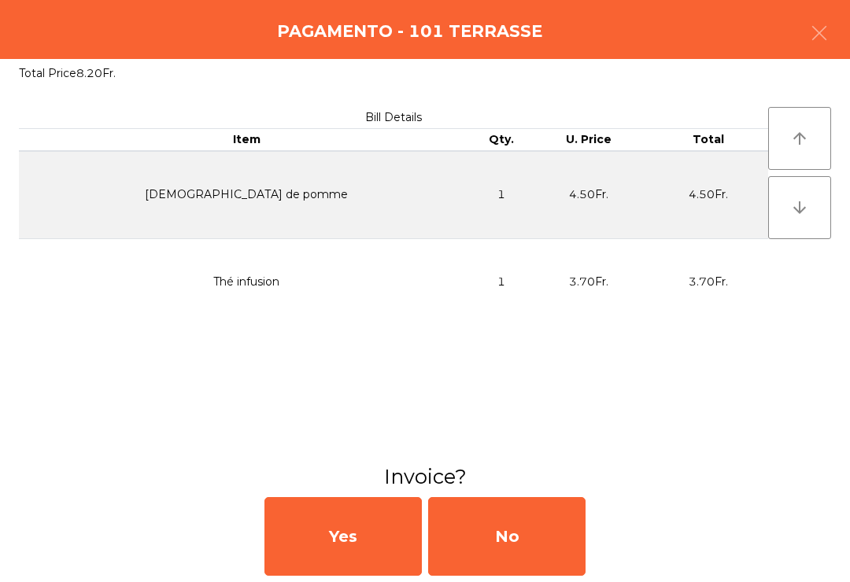
click at [511, 550] on div "No" at bounding box center [506, 536] width 157 height 79
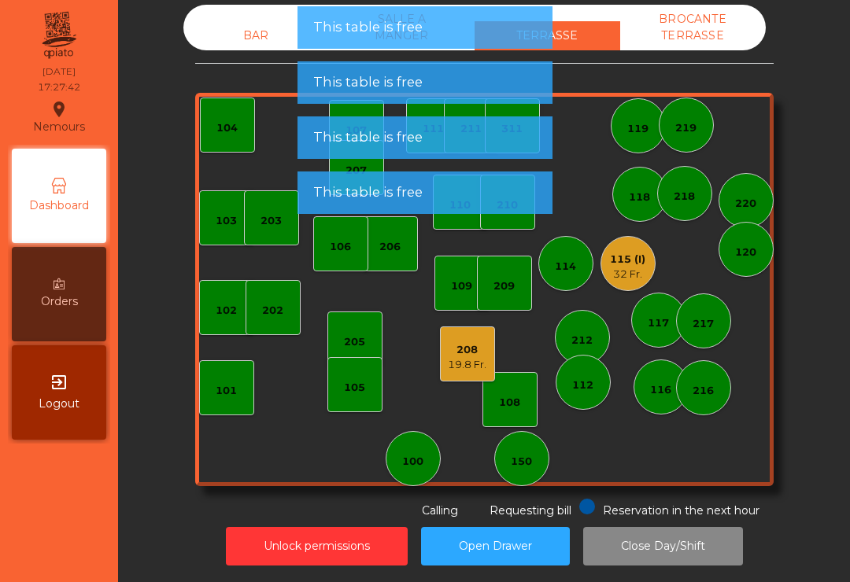
click at [471, 357] on div "19.8 Fr." at bounding box center [467, 365] width 39 height 16
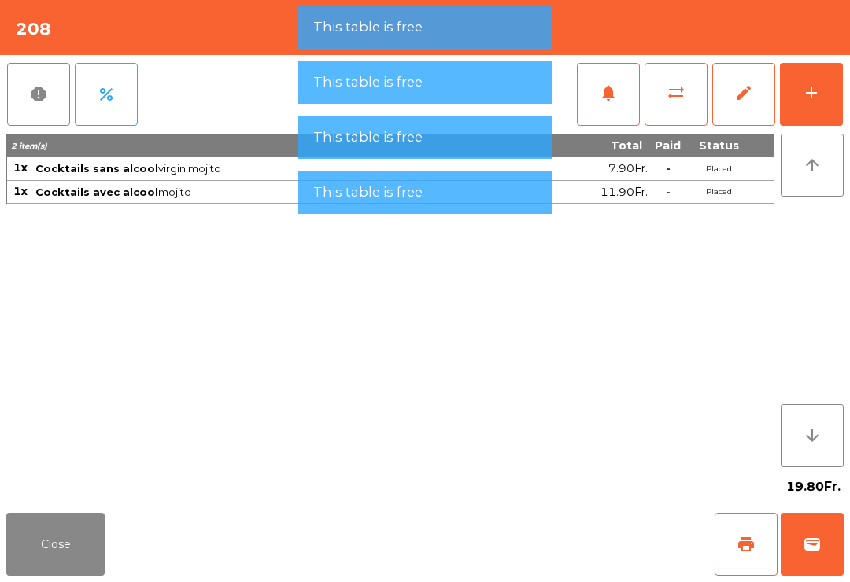
click at [788, 519] on button "wallet" at bounding box center [812, 544] width 63 height 63
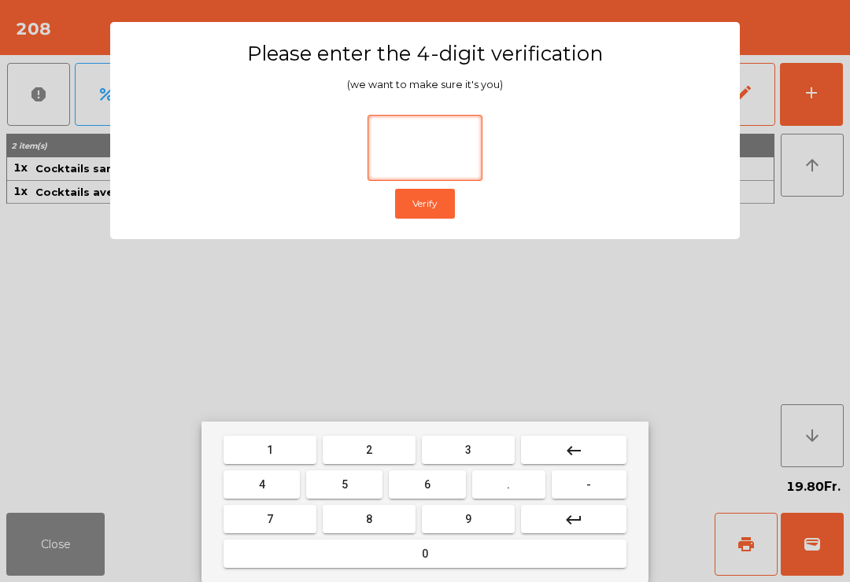
click at [380, 446] on button "2" at bounding box center [369, 450] width 93 height 28
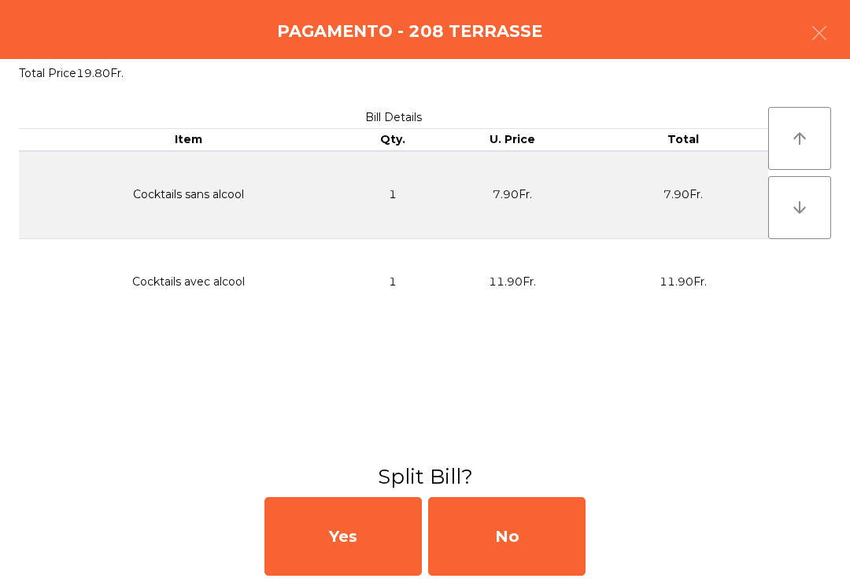
click at [545, 548] on div "No" at bounding box center [506, 536] width 157 height 79
click at [542, 538] on div "MB" at bounding box center [506, 536] width 157 height 79
click at [541, 538] on div "No" at bounding box center [506, 536] width 157 height 79
click at [530, 543] on div "No" at bounding box center [506, 536] width 157 height 79
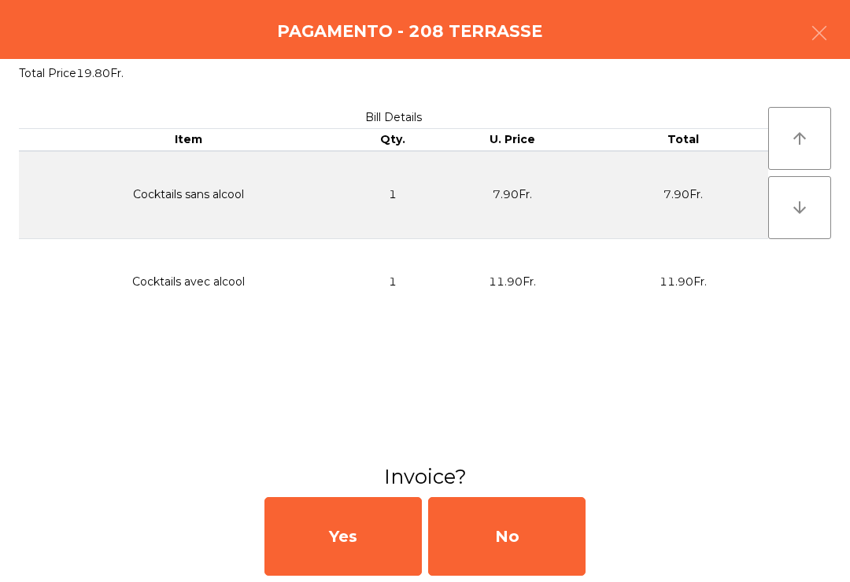
click at [537, 543] on div "No" at bounding box center [506, 536] width 157 height 79
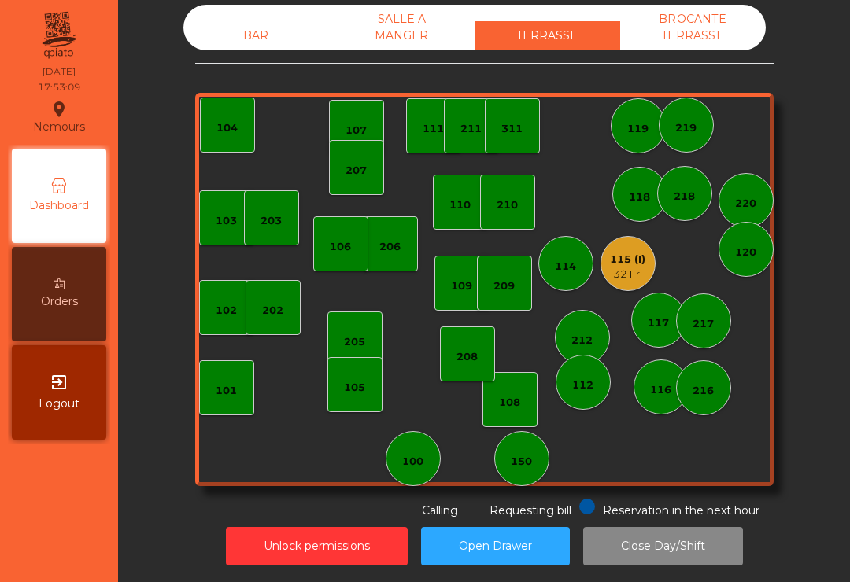
click at [627, 246] on div "115 (I) 32 Fr." at bounding box center [627, 264] width 35 height 37
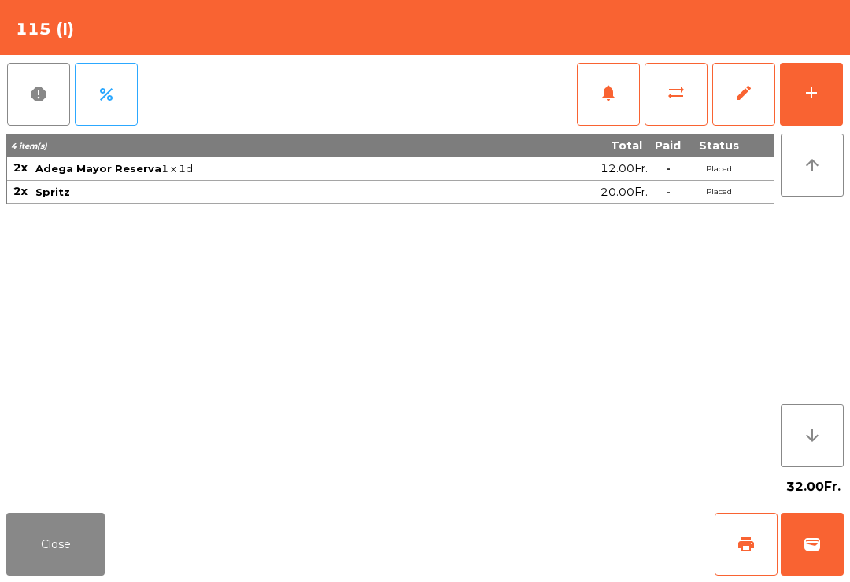
click at [717, 550] on button "print" at bounding box center [746, 544] width 63 height 63
